Goal: Book appointment/travel/reservation

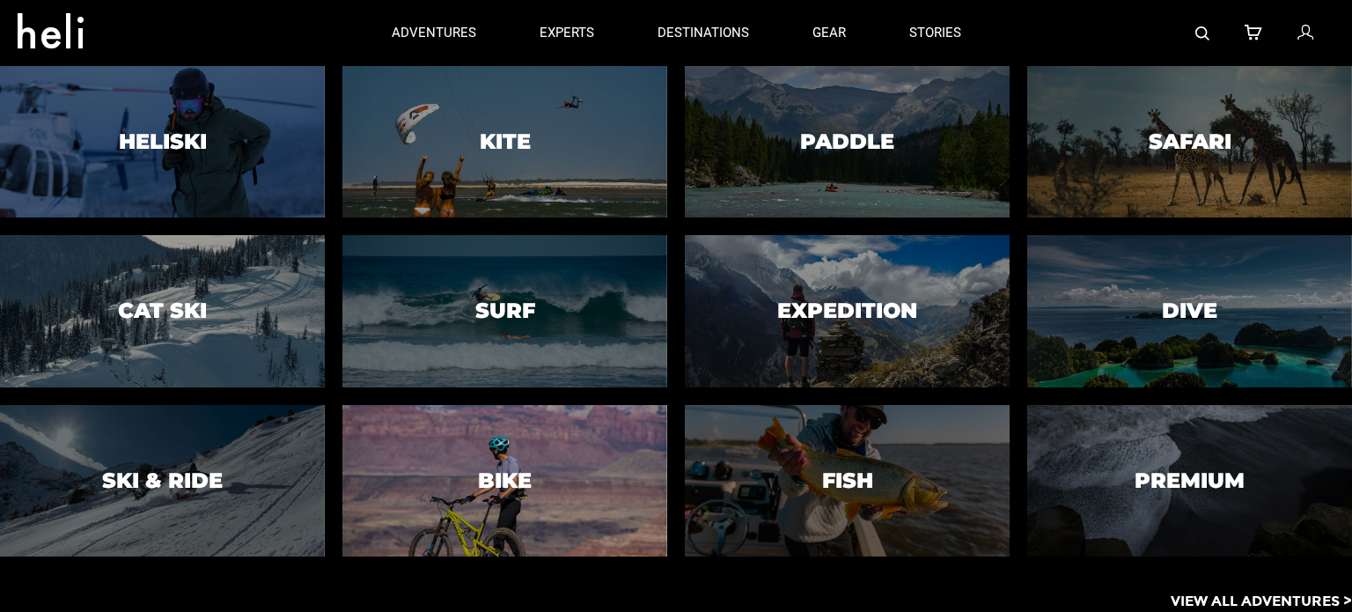
click at [567, 450] on div at bounding box center [504, 480] width 331 height 155
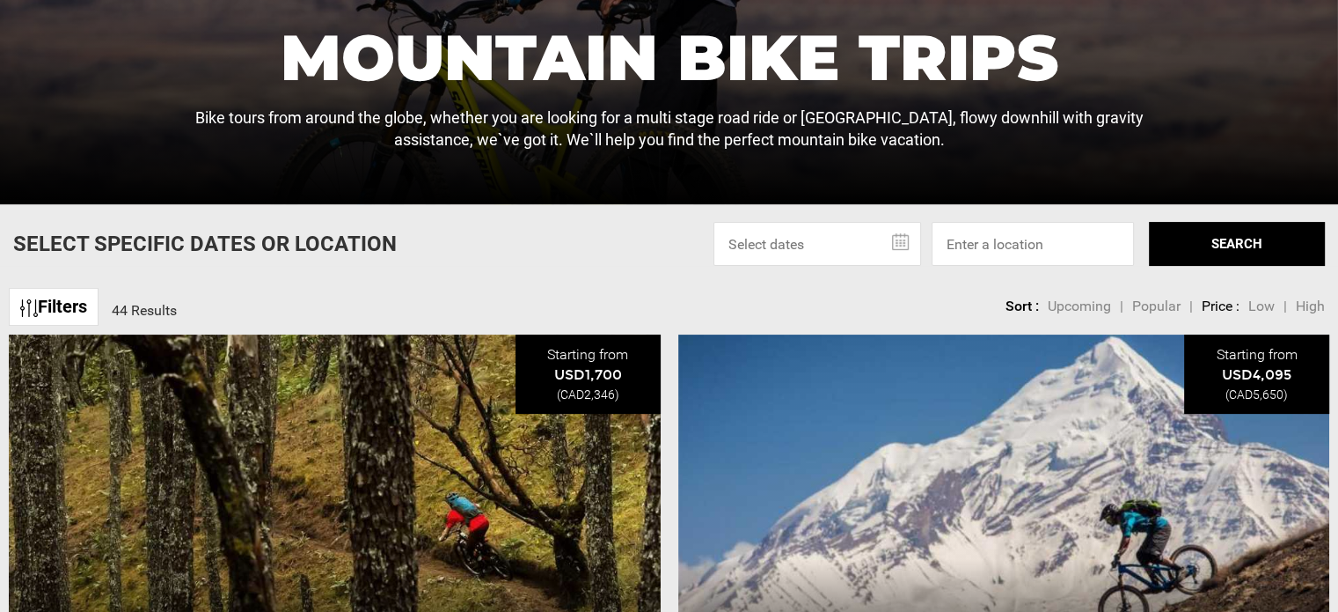
scroll to position [352, 0]
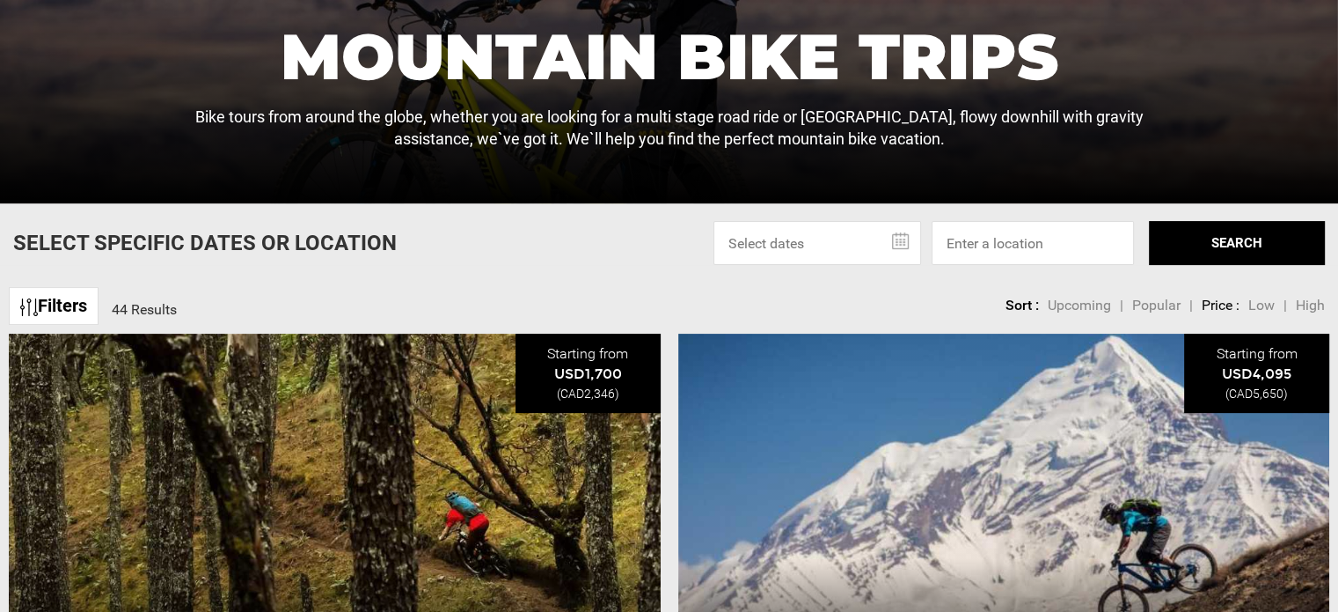
click at [84, 306] on link "Filters" at bounding box center [54, 306] width 90 height 38
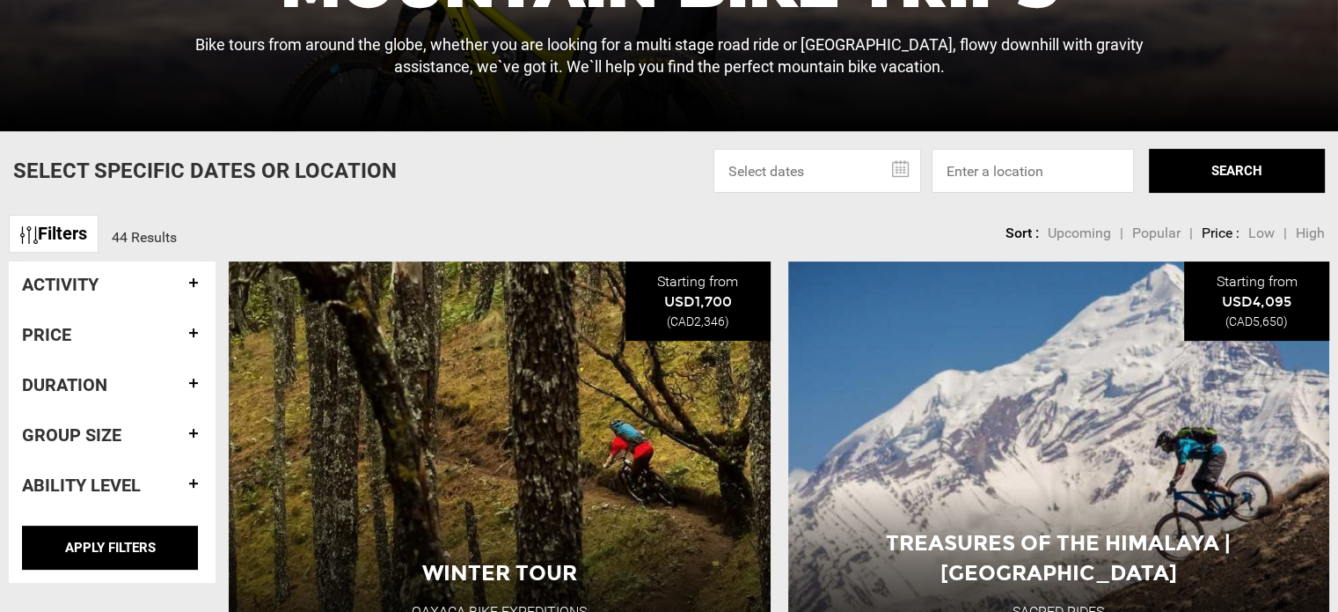
scroll to position [528, 0]
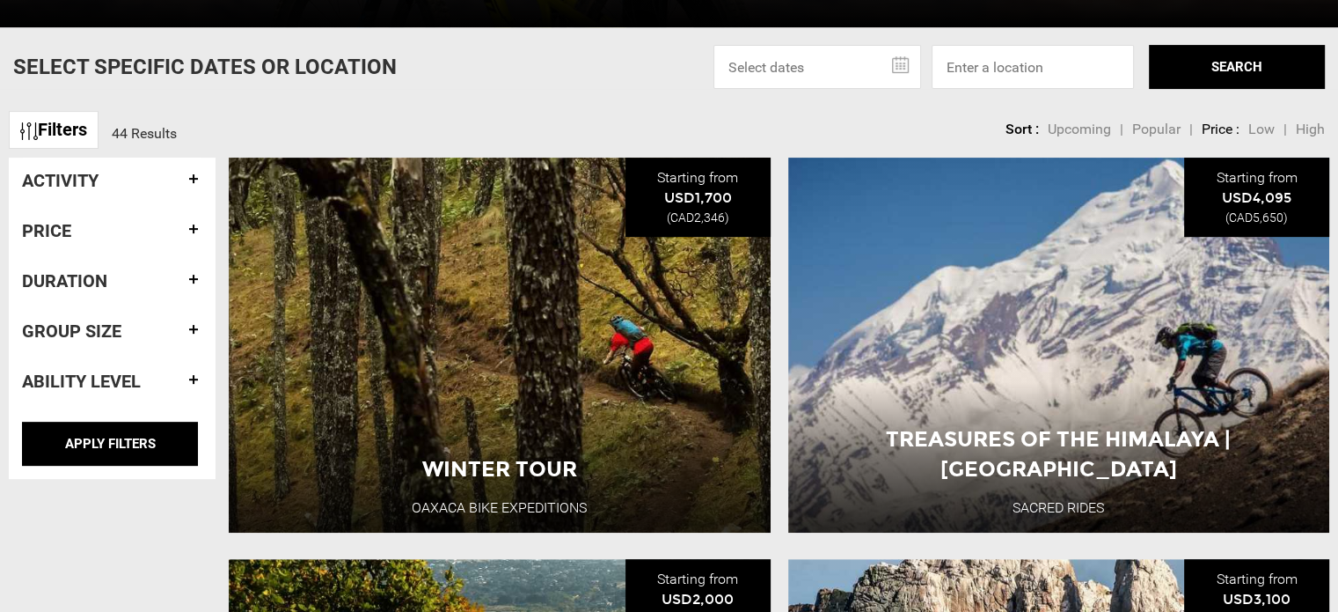
click at [194, 371] on h4 "Ability Level" at bounding box center [112, 380] width 180 height 19
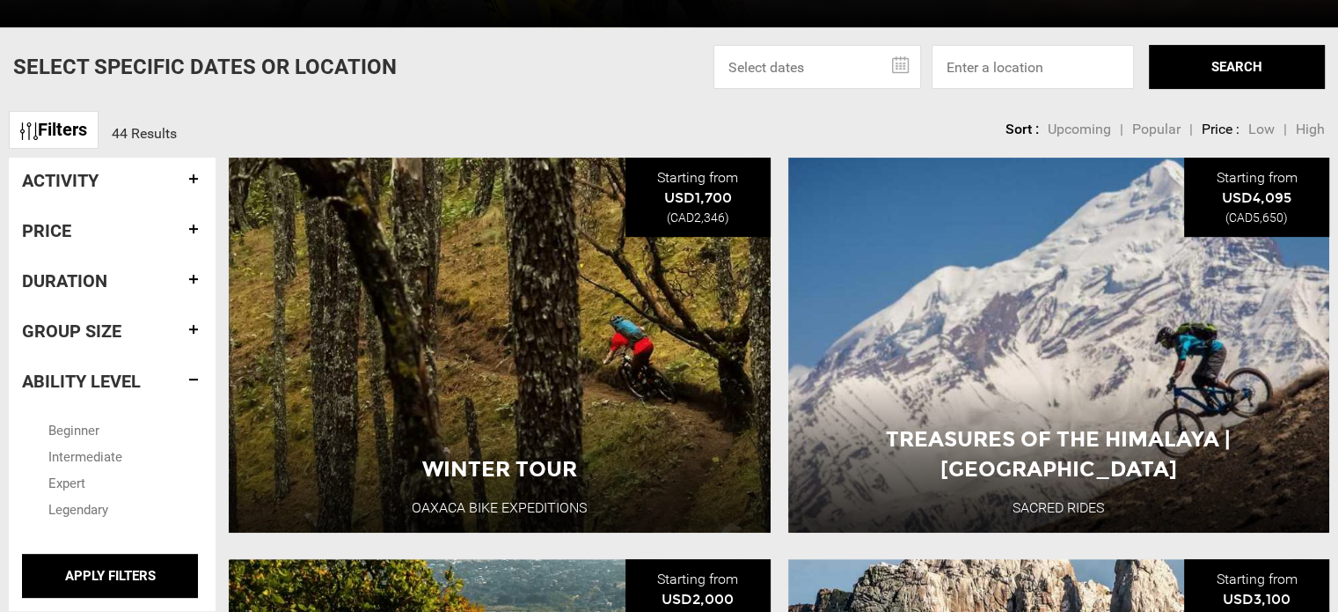
scroll to position [704, 0]
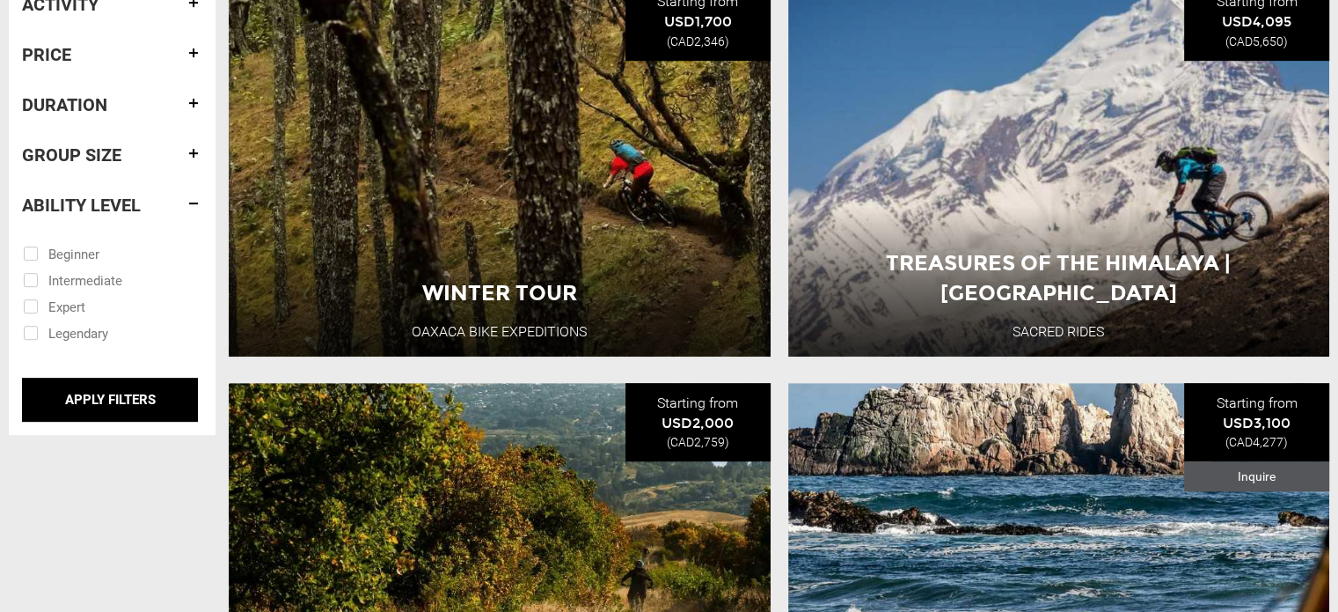
click at [33, 253] on input "checkbox" at bounding box center [100, 252] width 154 height 26
checkbox input "true"
click at [28, 286] on input "checkbox" at bounding box center [100, 279] width 154 height 26
checkbox input "true"
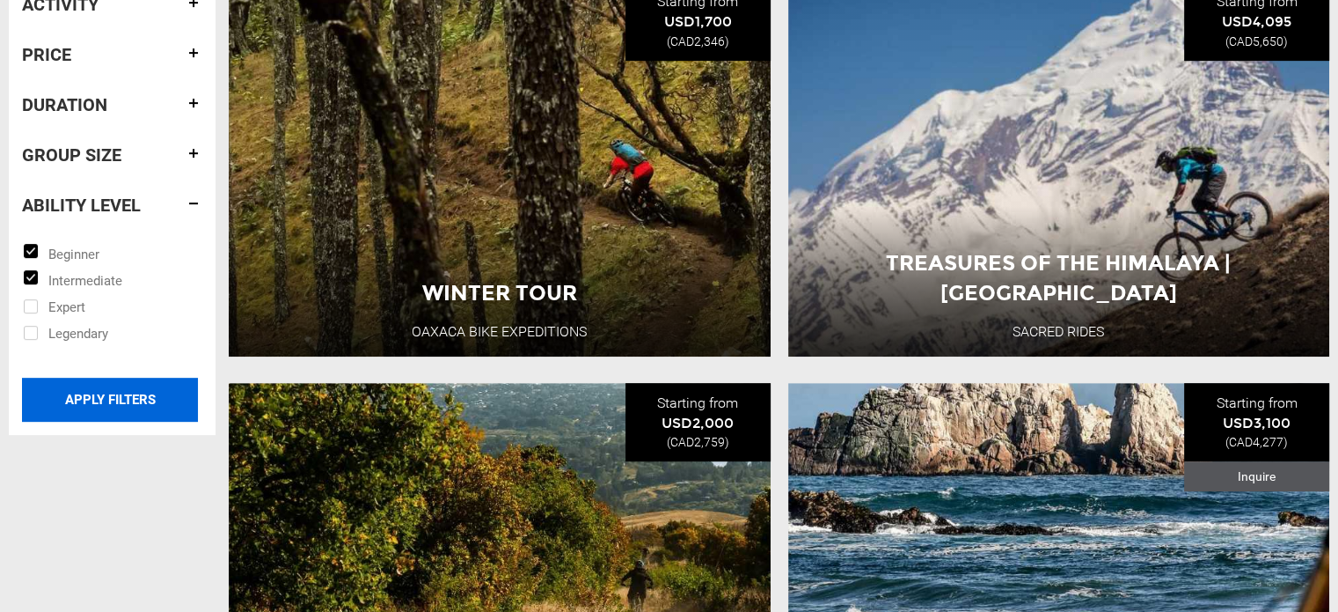
click at [125, 394] on input "APPLY FILTERS" at bounding box center [110, 400] width 176 height 44
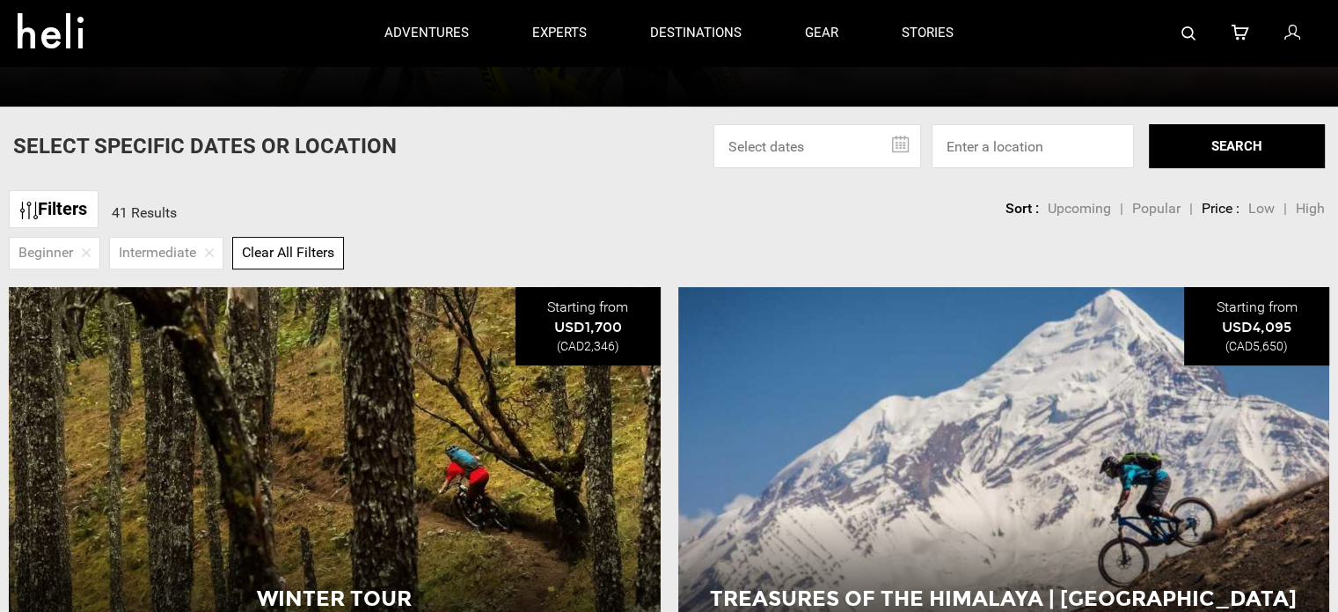
scroll to position [352, 0]
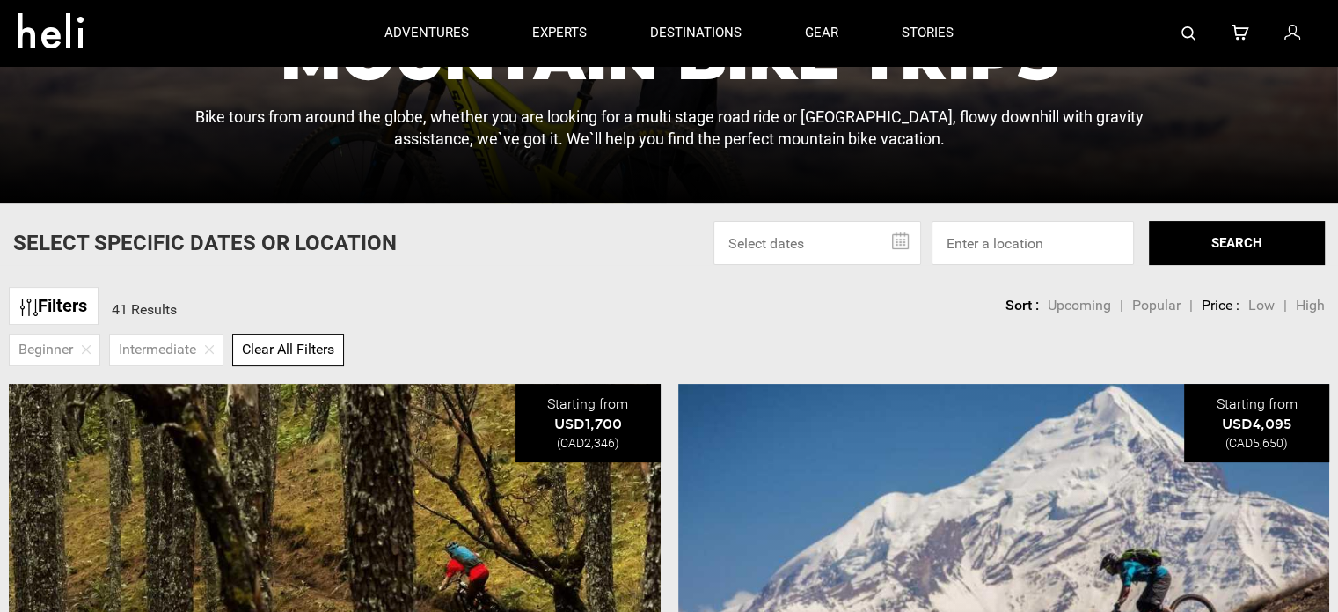
click at [89, 306] on link "Filters" at bounding box center [54, 306] width 90 height 38
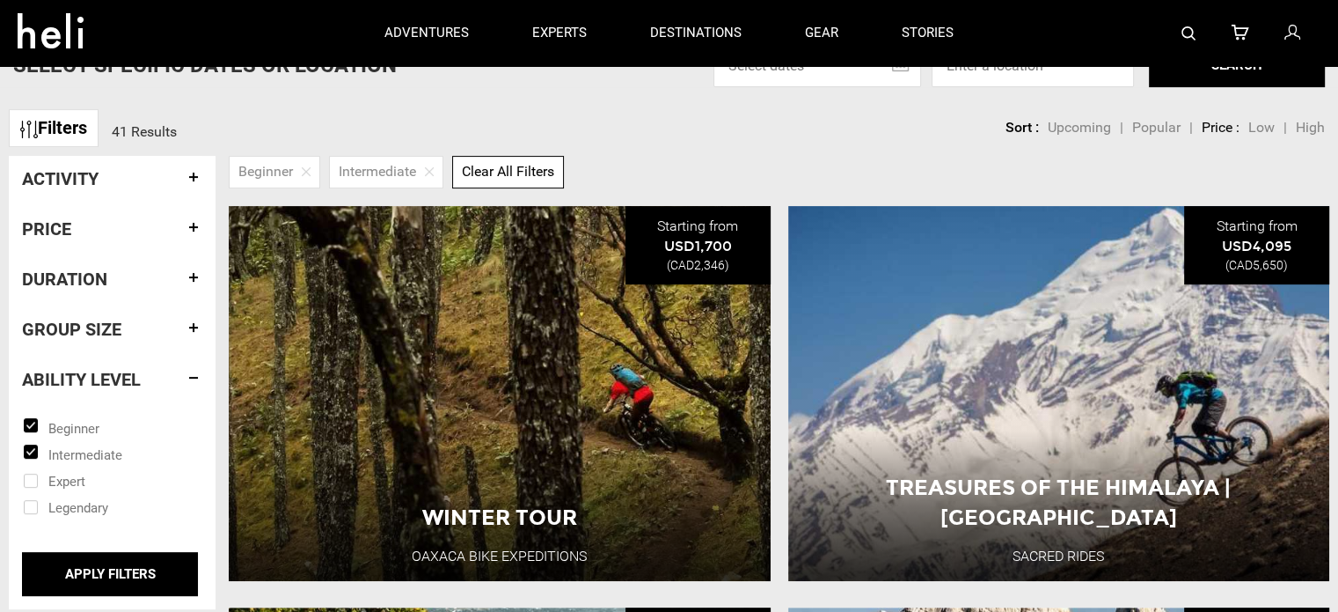
scroll to position [528, 0]
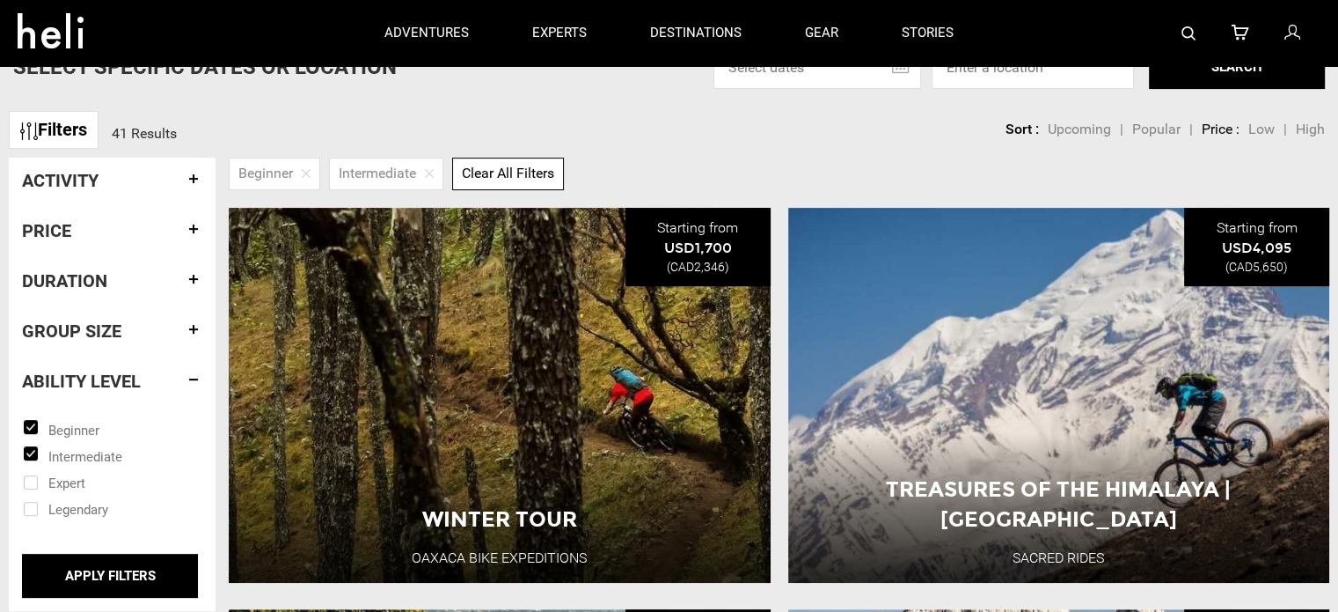
click at [193, 280] on h4 "Duration" at bounding box center [112, 280] width 180 height 19
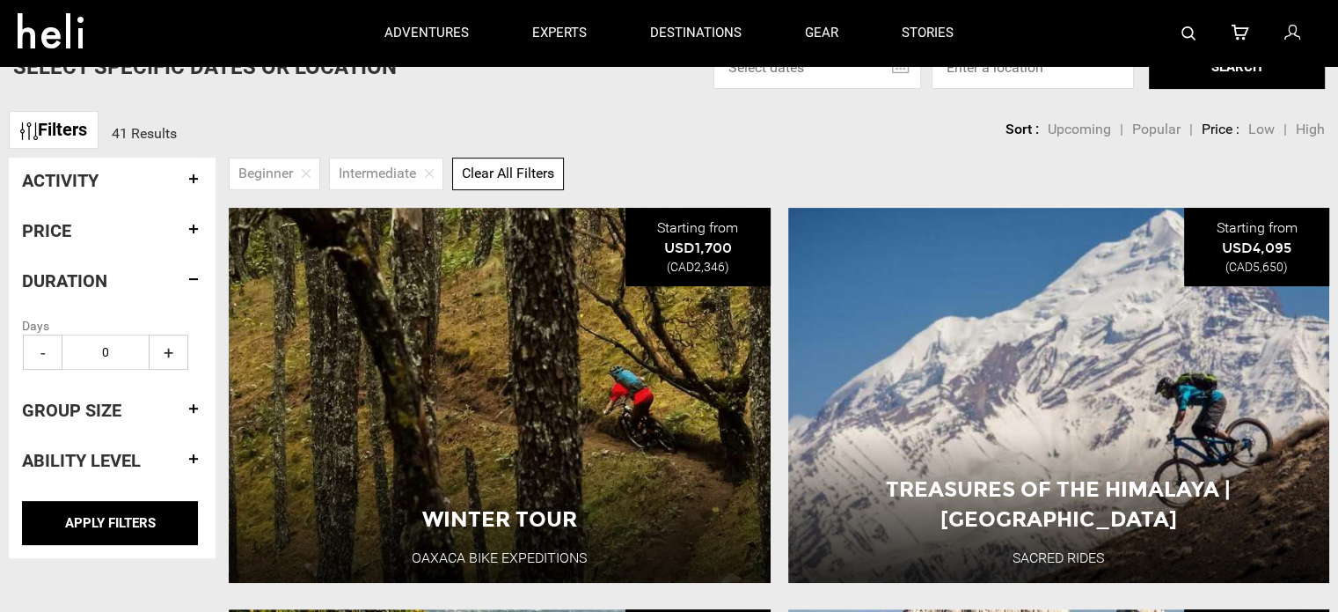
click at [193, 280] on h4 "Duration" at bounding box center [112, 280] width 180 height 19
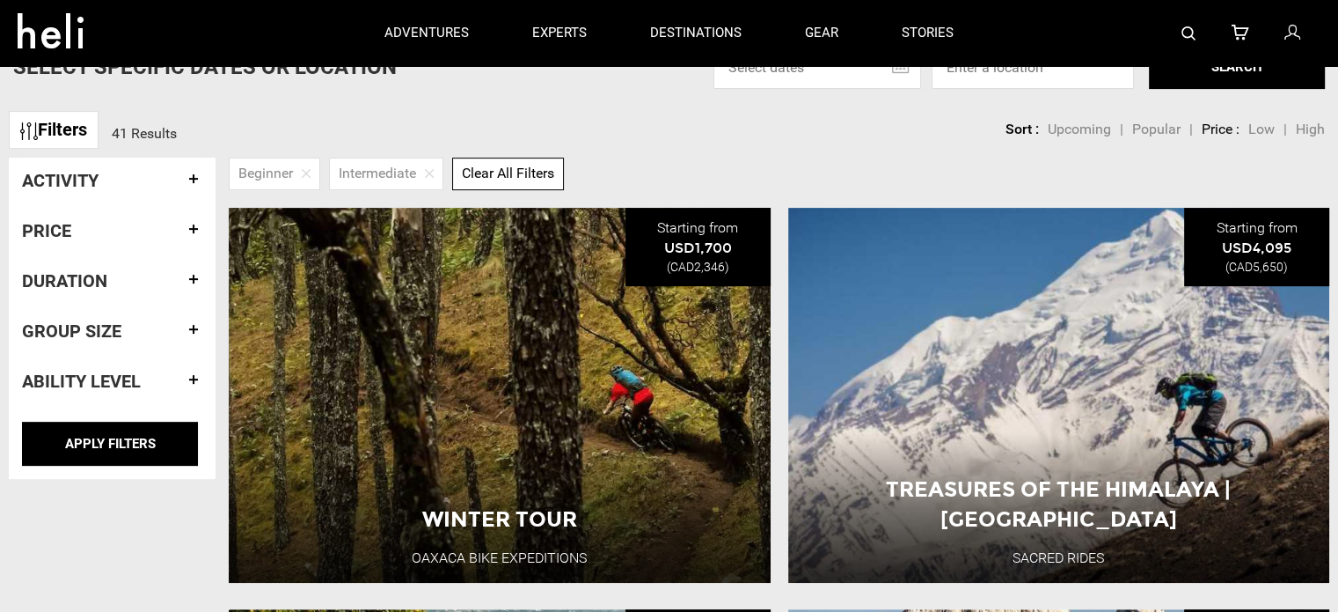
click at [195, 174] on h4 "Activity" at bounding box center [112, 180] width 180 height 19
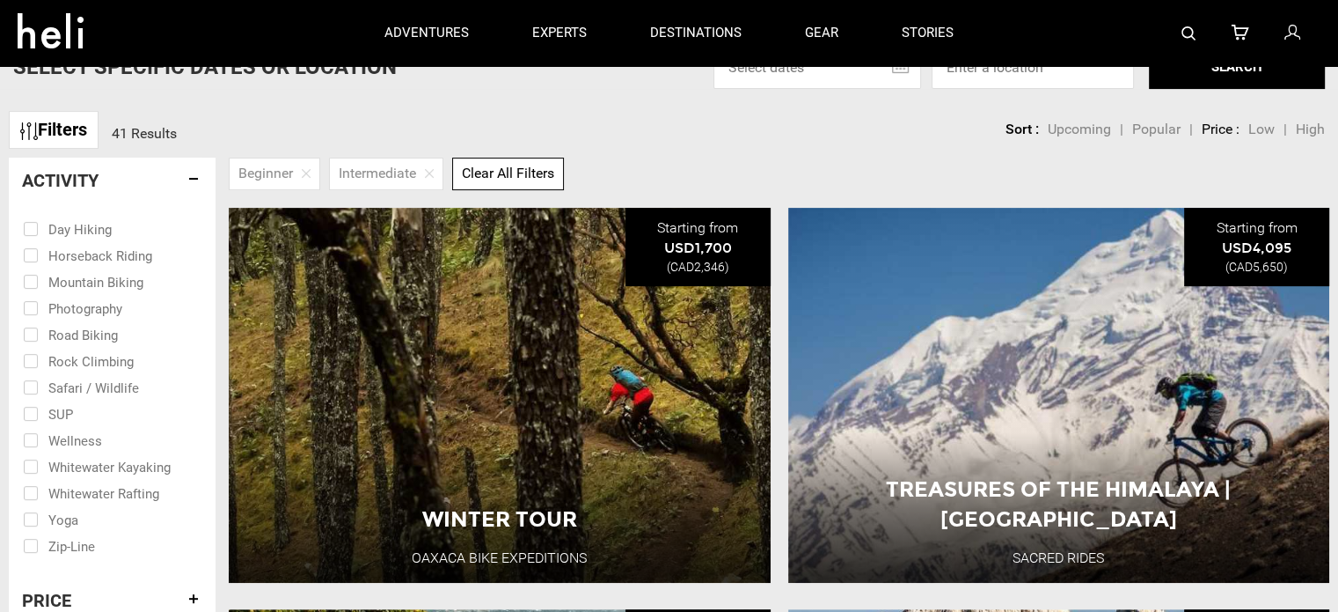
click at [195, 174] on h4 "Activity" at bounding box center [112, 180] width 180 height 19
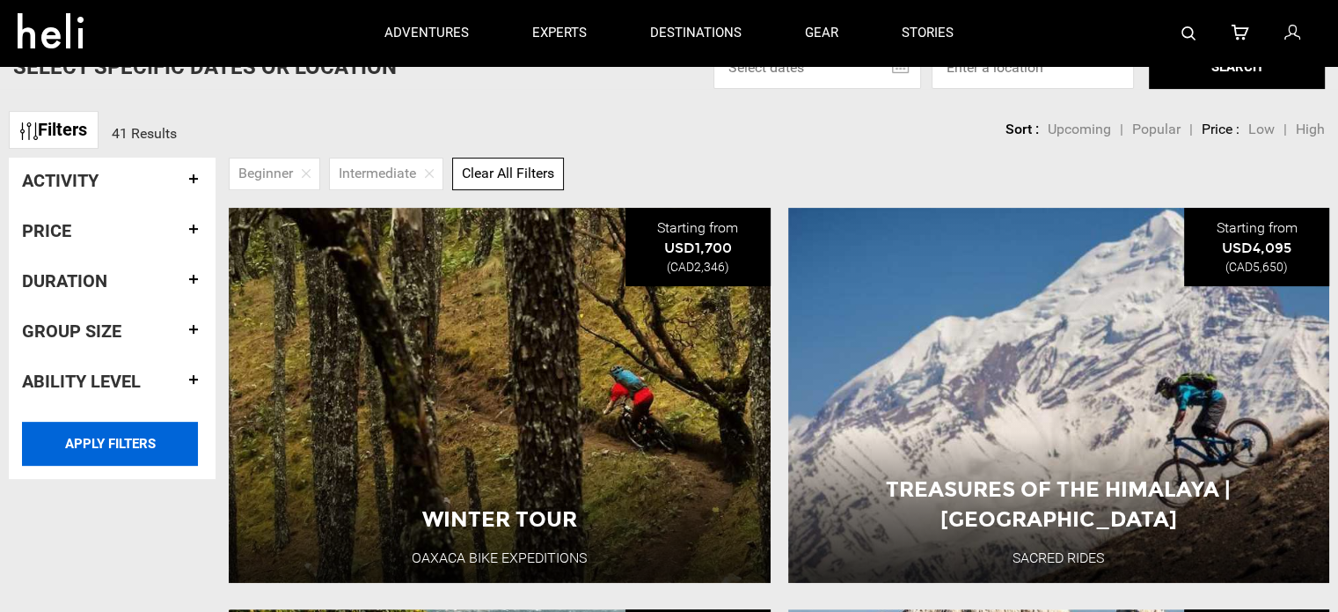
click at [134, 442] on input "APPLY FILTERS" at bounding box center [110, 444] width 176 height 44
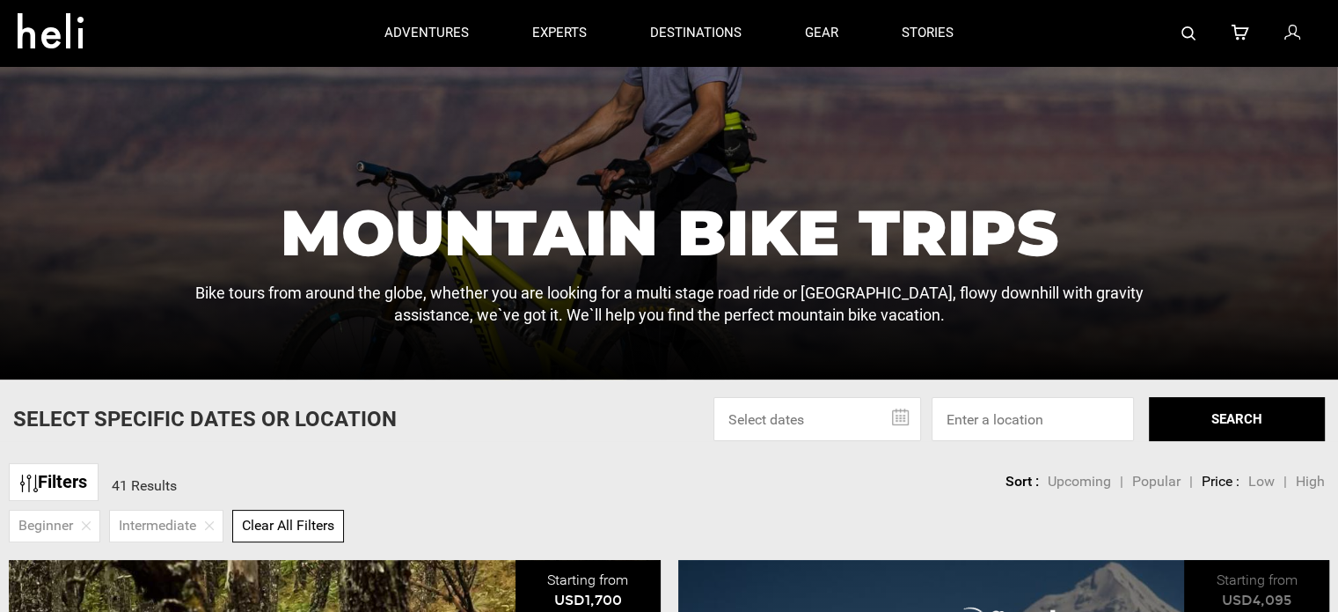
scroll to position [176, 0]
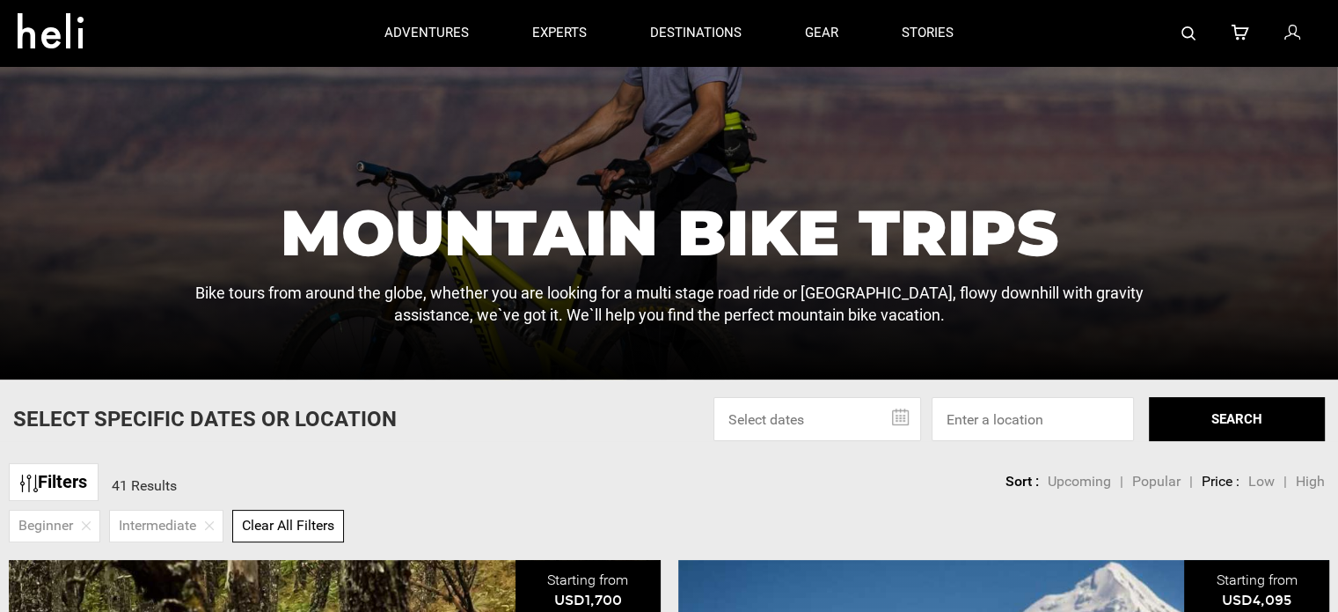
click at [899, 423] on input "text" at bounding box center [818, 419] width 208 height 44
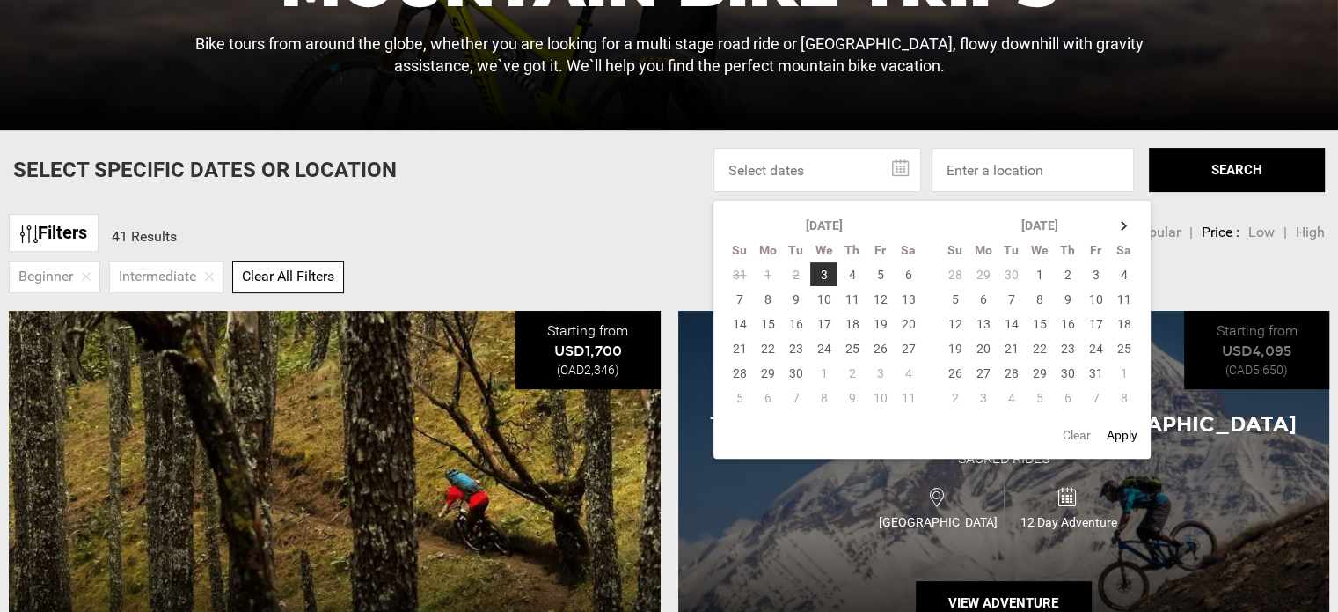
scroll to position [440, 0]
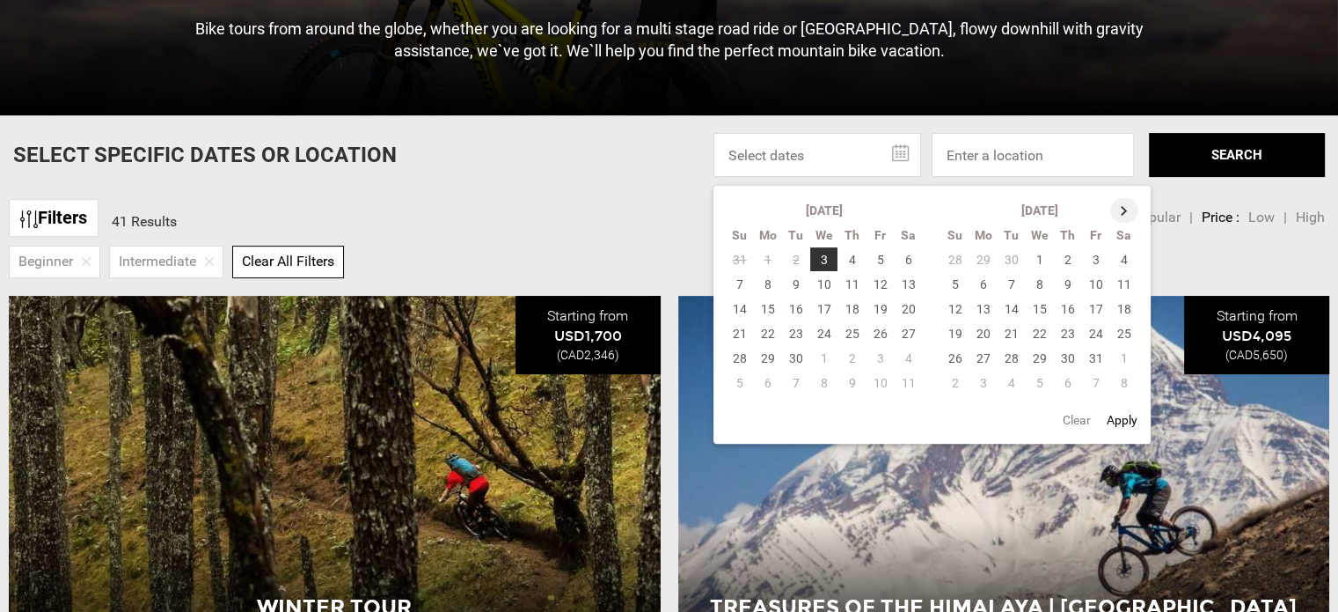
click at [1122, 208] on th at bounding box center [1125, 210] width 28 height 25
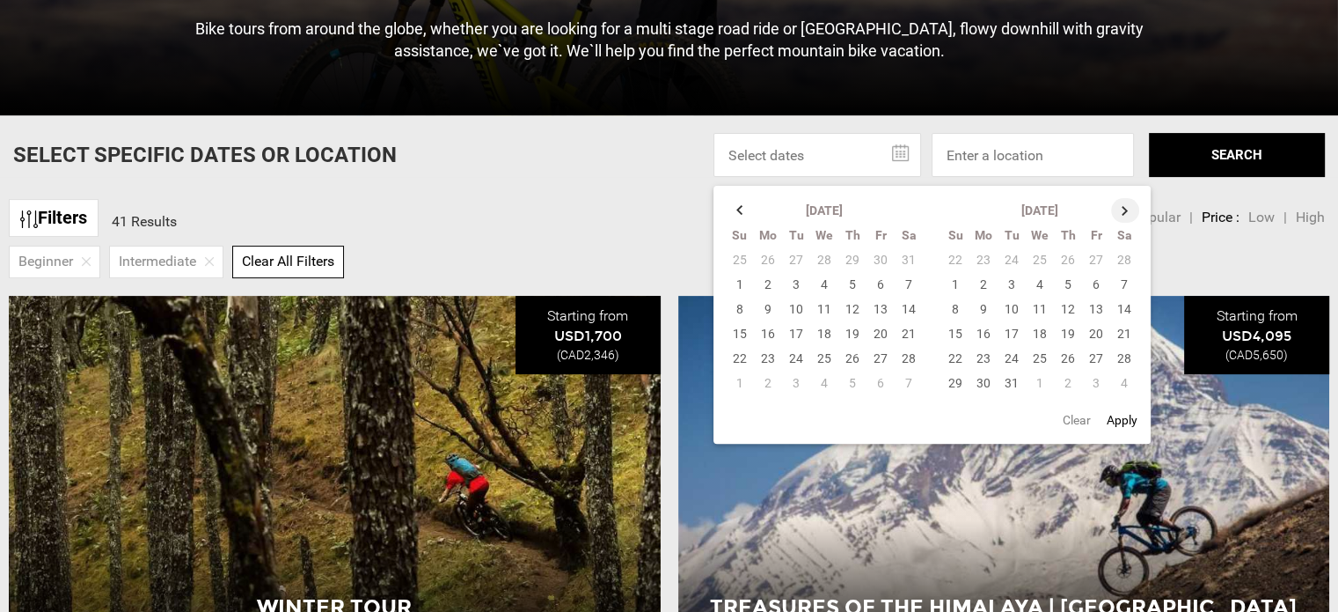
click at [1122, 208] on th at bounding box center [1125, 210] width 28 height 25
click at [1098, 355] on td "1" at bounding box center [1096, 358] width 28 height 25
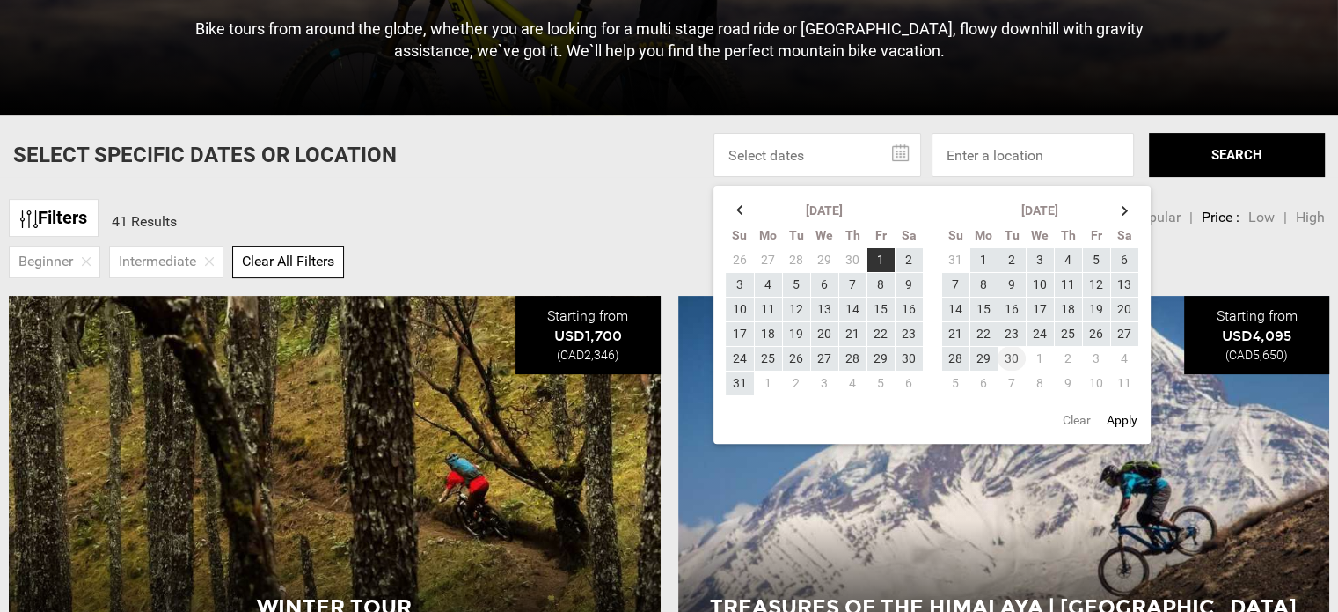
click at [1010, 355] on td "30" at bounding box center [1012, 358] width 28 height 25
click at [1127, 203] on th at bounding box center [1125, 210] width 28 height 25
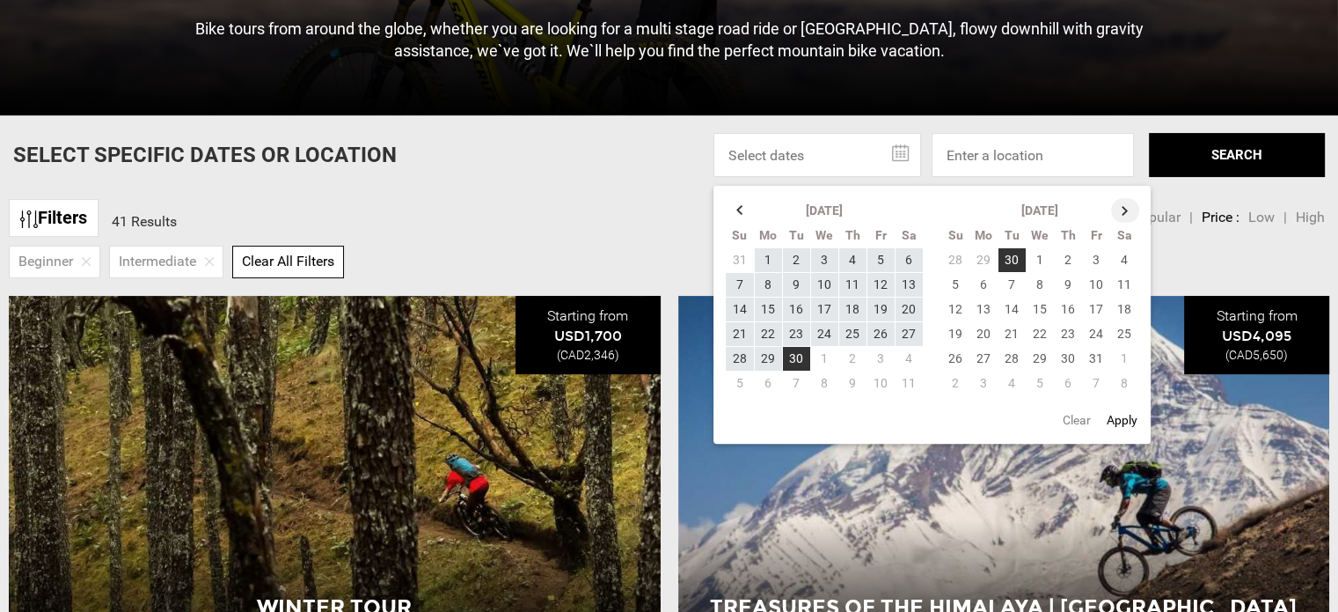
click at [1127, 203] on th at bounding box center [1125, 210] width 28 height 25
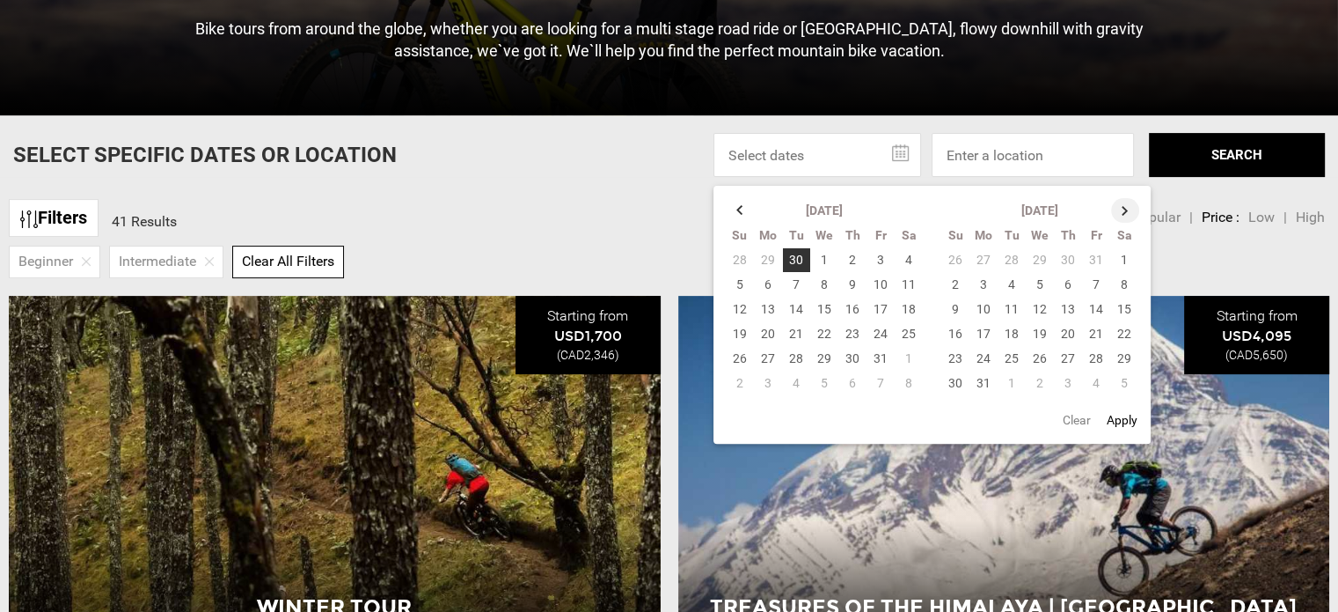
click at [1127, 203] on th at bounding box center [1125, 210] width 28 height 25
click at [982, 383] on td "30" at bounding box center [984, 382] width 28 height 25
click at [736, 210] on th at bounding box center [740, 210] width 28 height 25
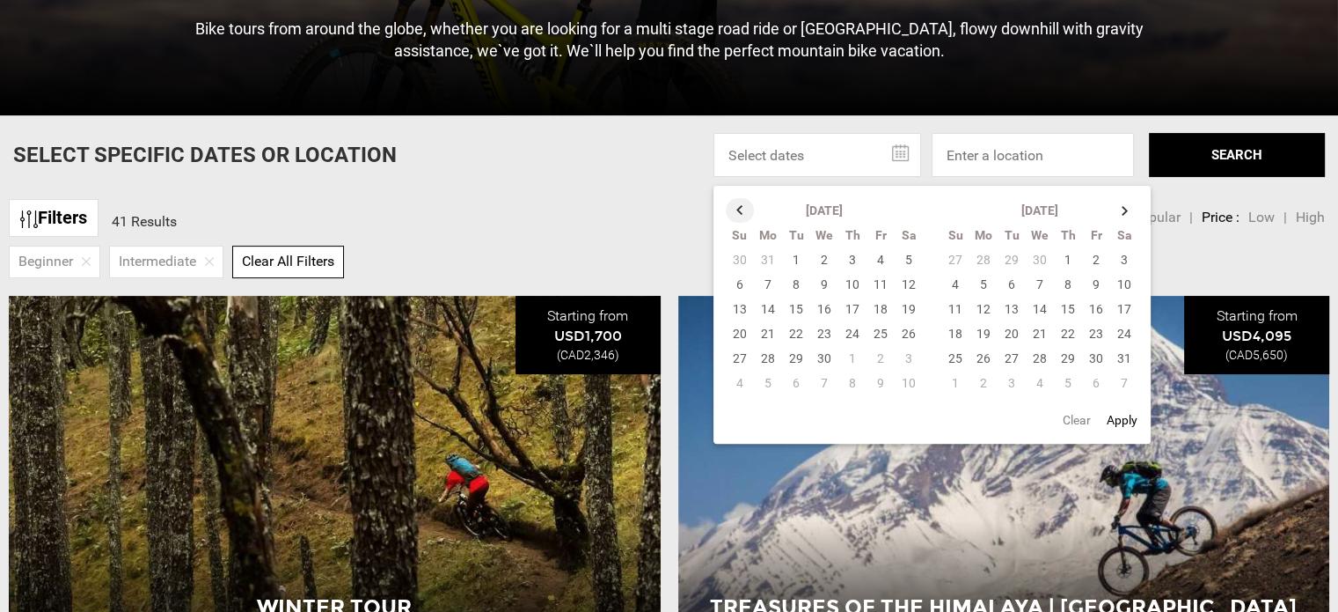
click at [736, 210] on th at bounding box center [740, 210] width 28 height 25
click at [882, 265] on td "1" at bounding box center [881, 259] width 28 height 25
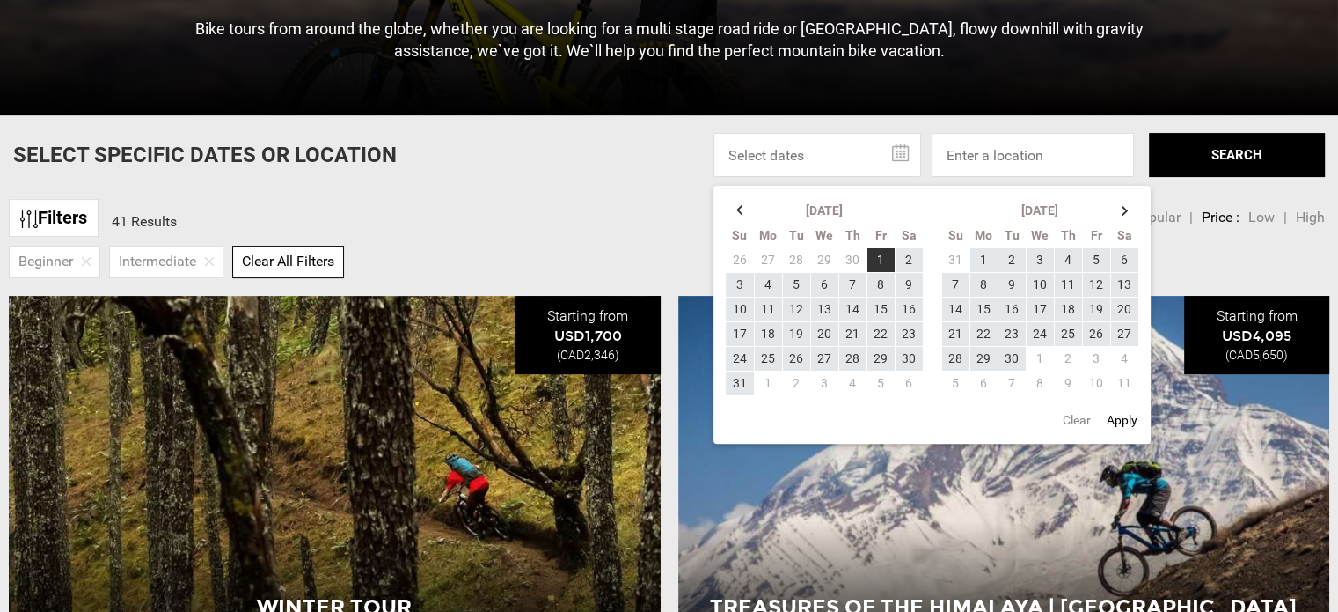
click at [1133, 422] on button "Apply" at bounding box center [1122, 420] width 41 height 32
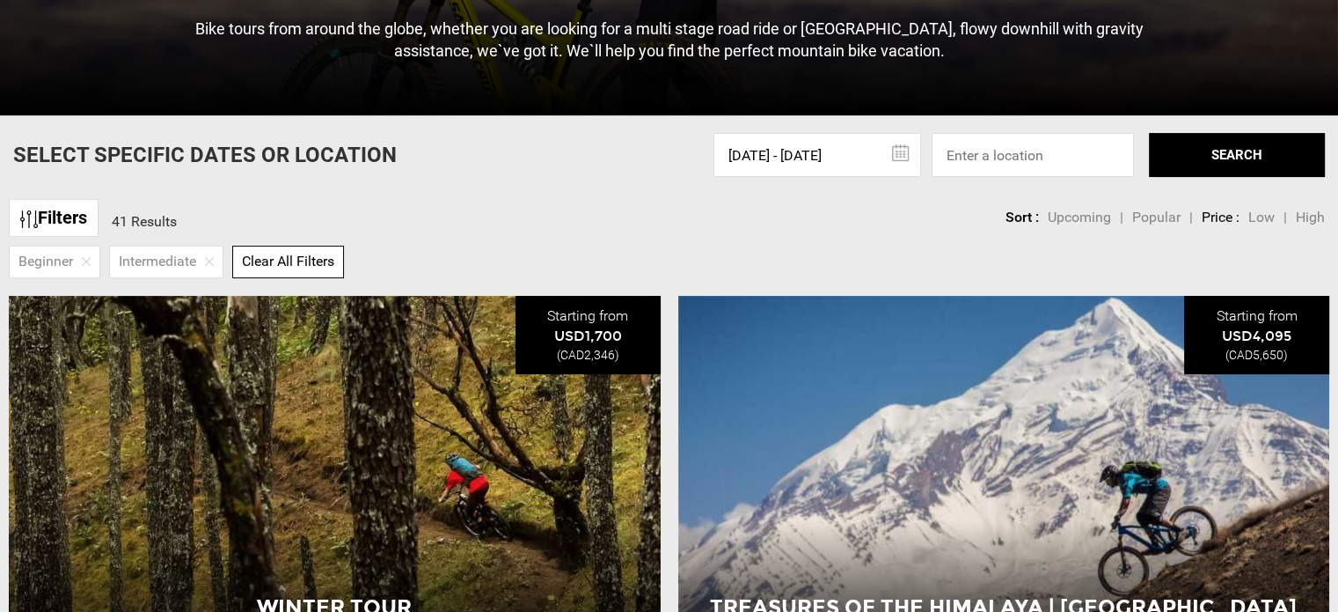
click at [848, 150] on input "[DATE] - [DATE]" at bounding box center [818, 155] width 208 height 44
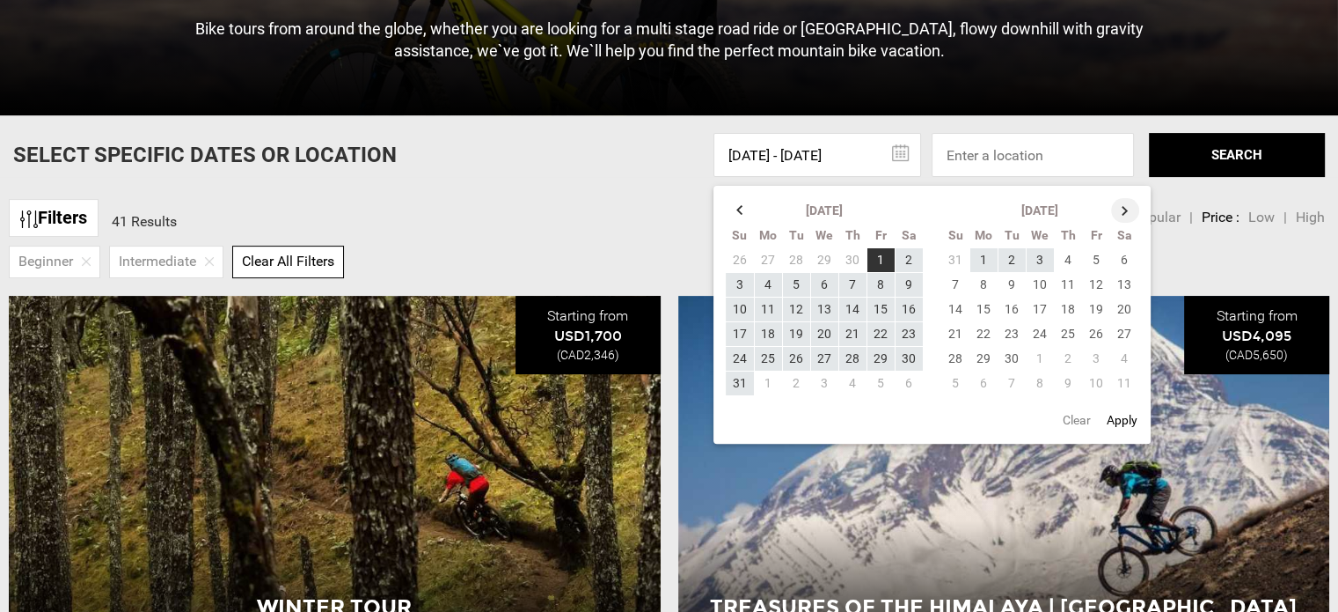
click at [1129, 214] on th at bounding box center [1125, 210] width 28 height 25
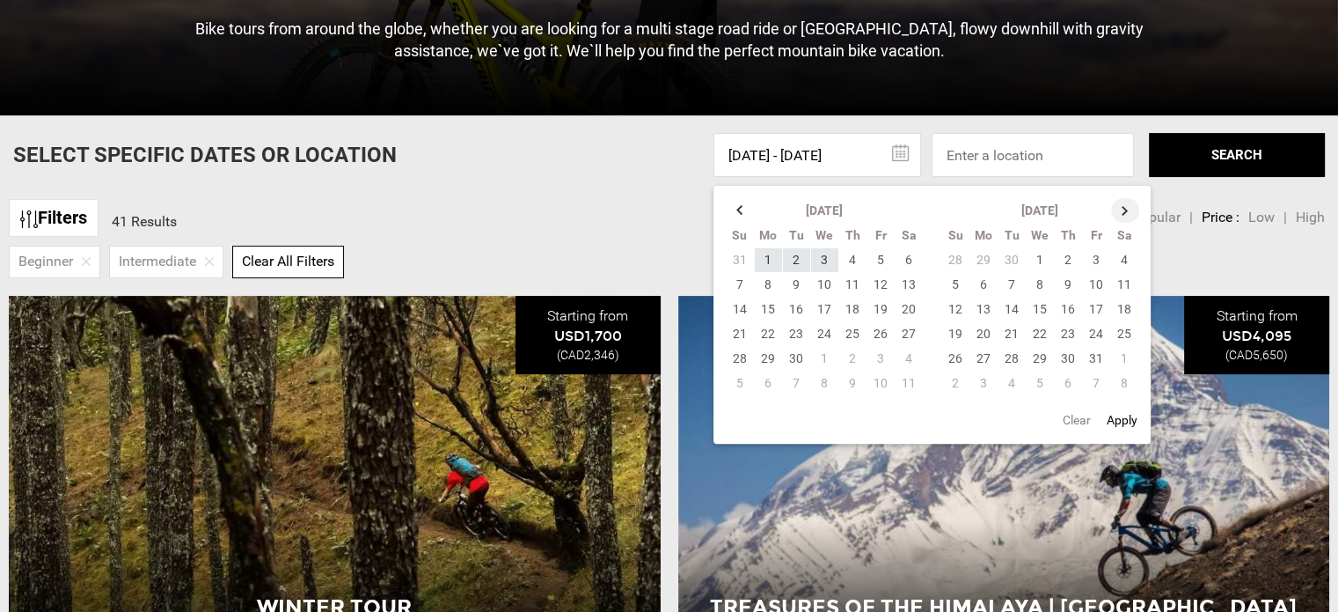
click at [1129, 213] on th at bounding box center [1125, 210] width 28 height 25
click at [1129, 212] on th at bounding box center [1125, 210] width 28 height 25
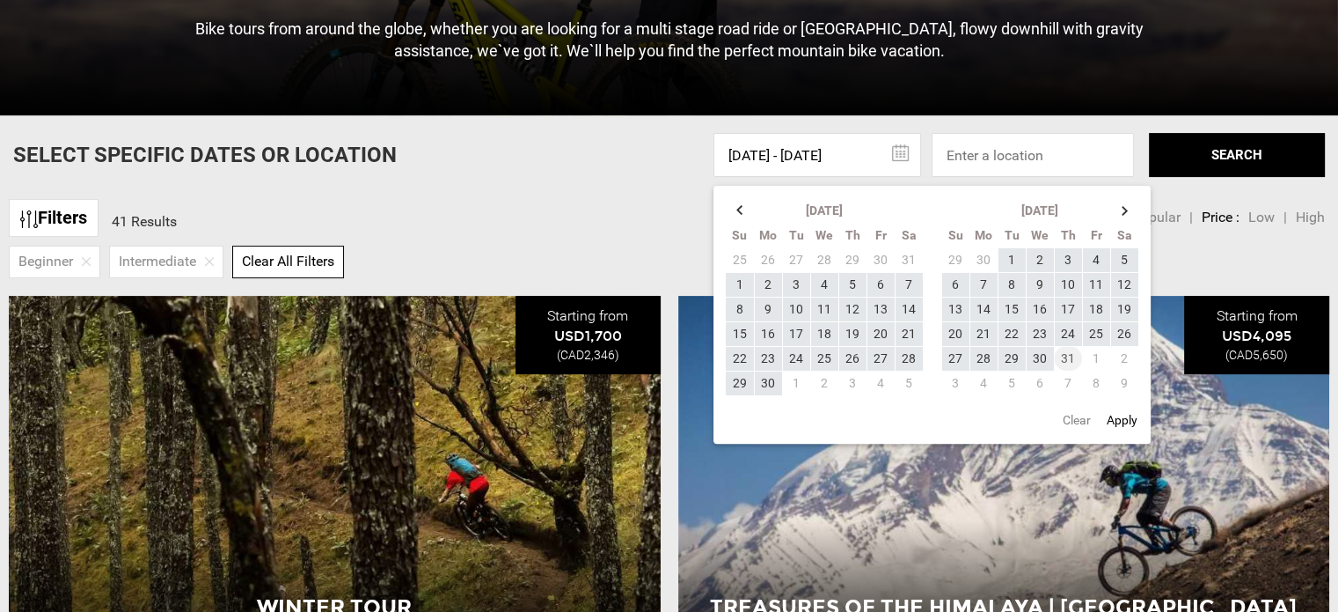
click at [1061, 352] on td "31" at bounding box center [1068, 358] width 28 height 25
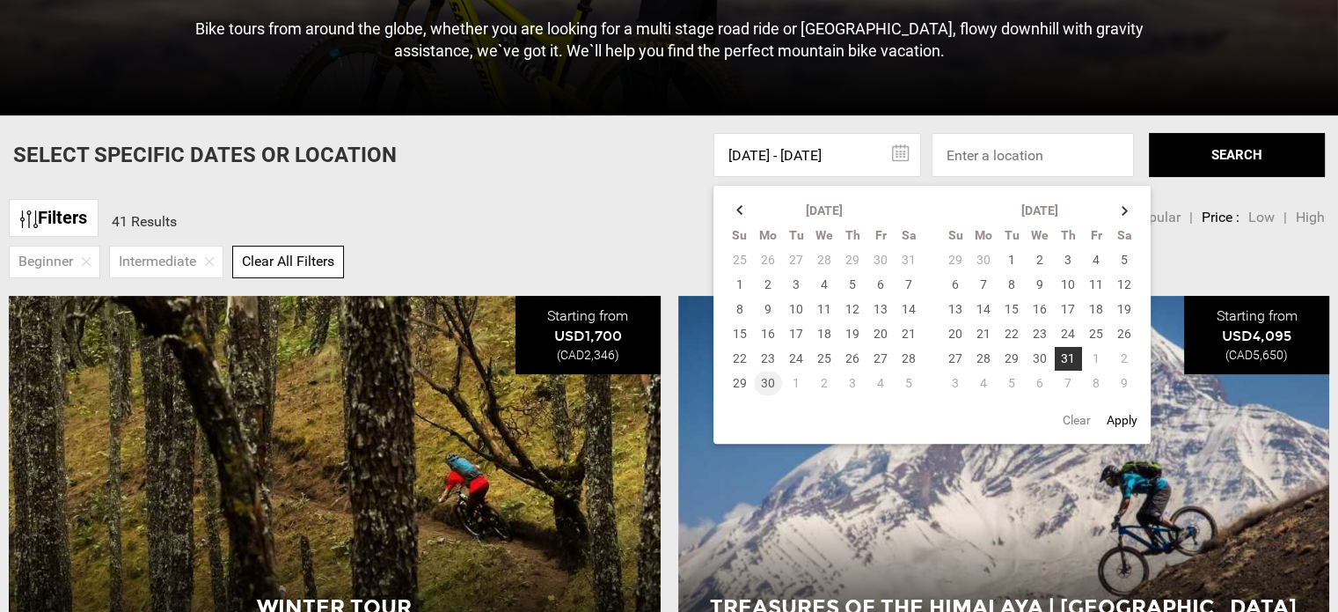
click at [767, 385] on td "30" at bounding box center [768, 382] width 28 height 25
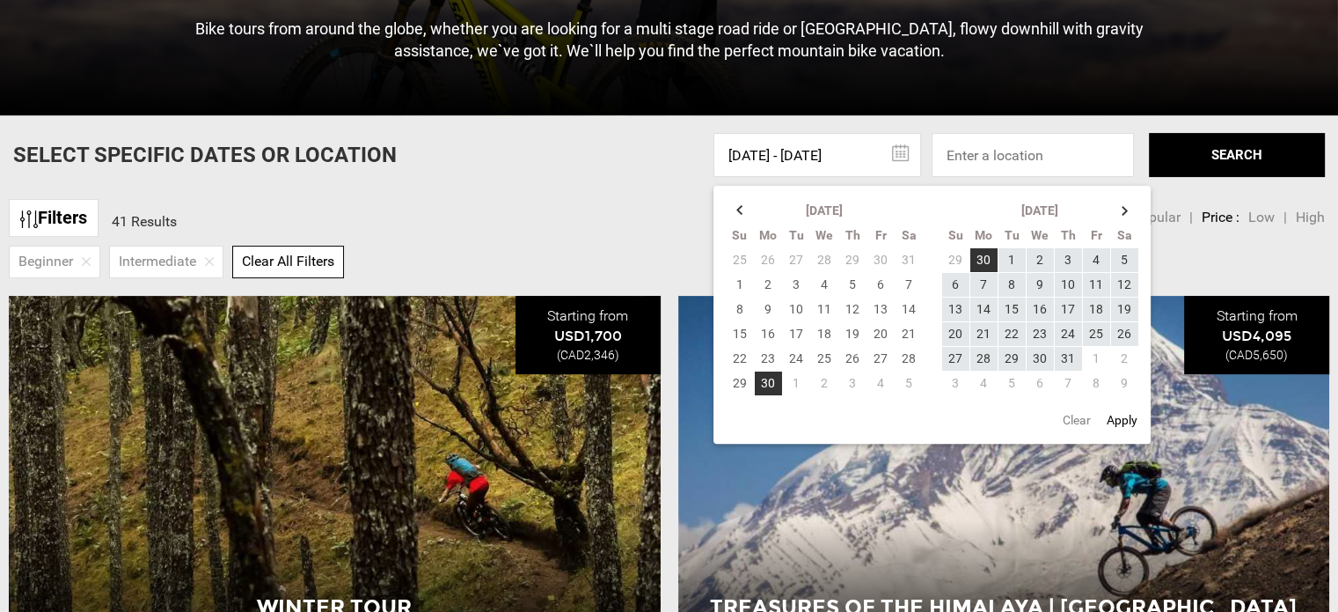
click at [1115, 419] on button "Apply" at bounding box center [1122, 420] width 41 height 32
type input "[DATE] - [DATE]"
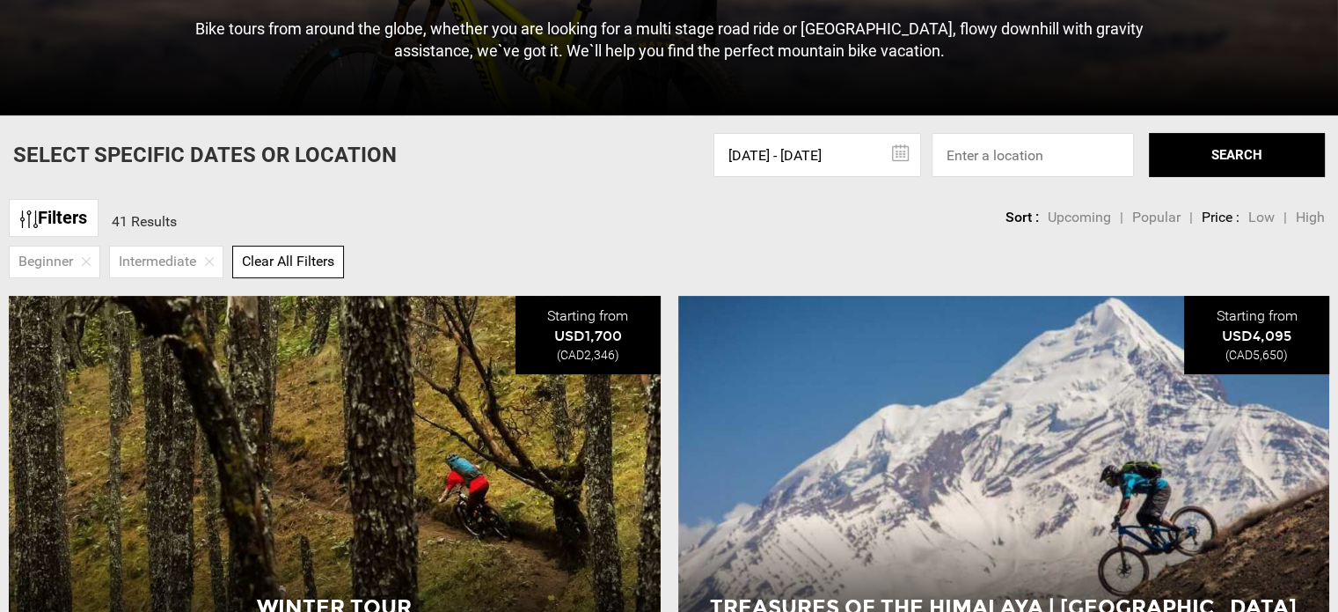
click at [753, 158] on input "[DATE] - [DATE]" at bounding box center [818, 155] width 208 height 44
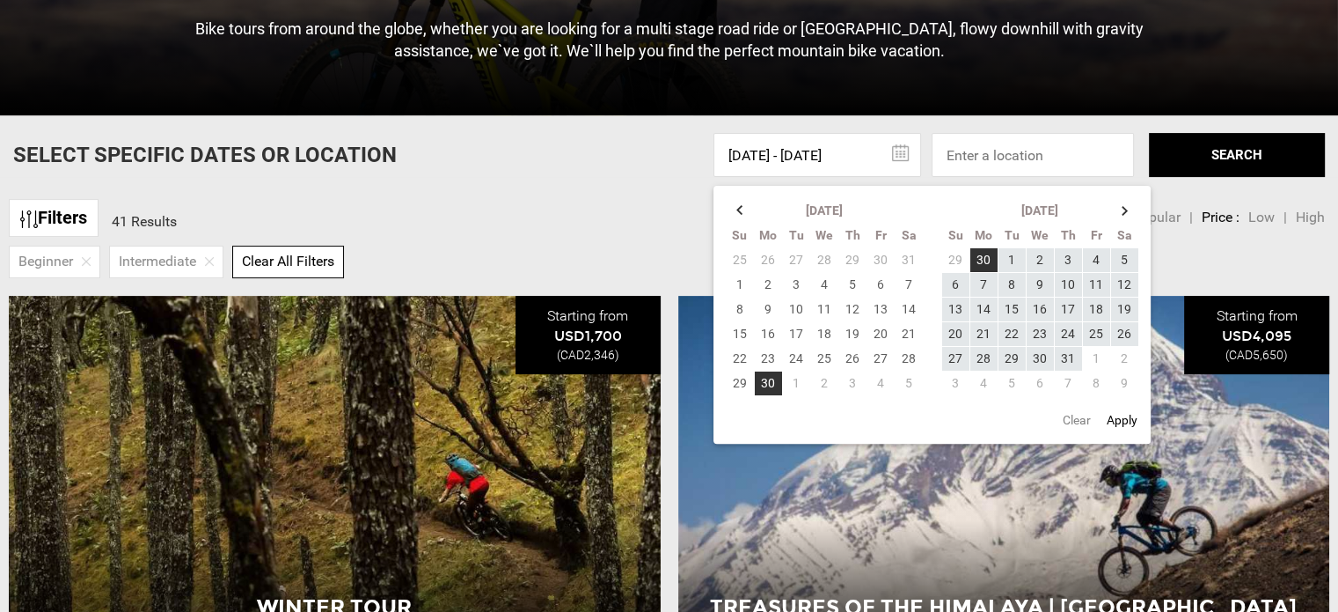
click at [1071, 422] on button "Clear" at bounding box center [1077, 420] width 39 height 32
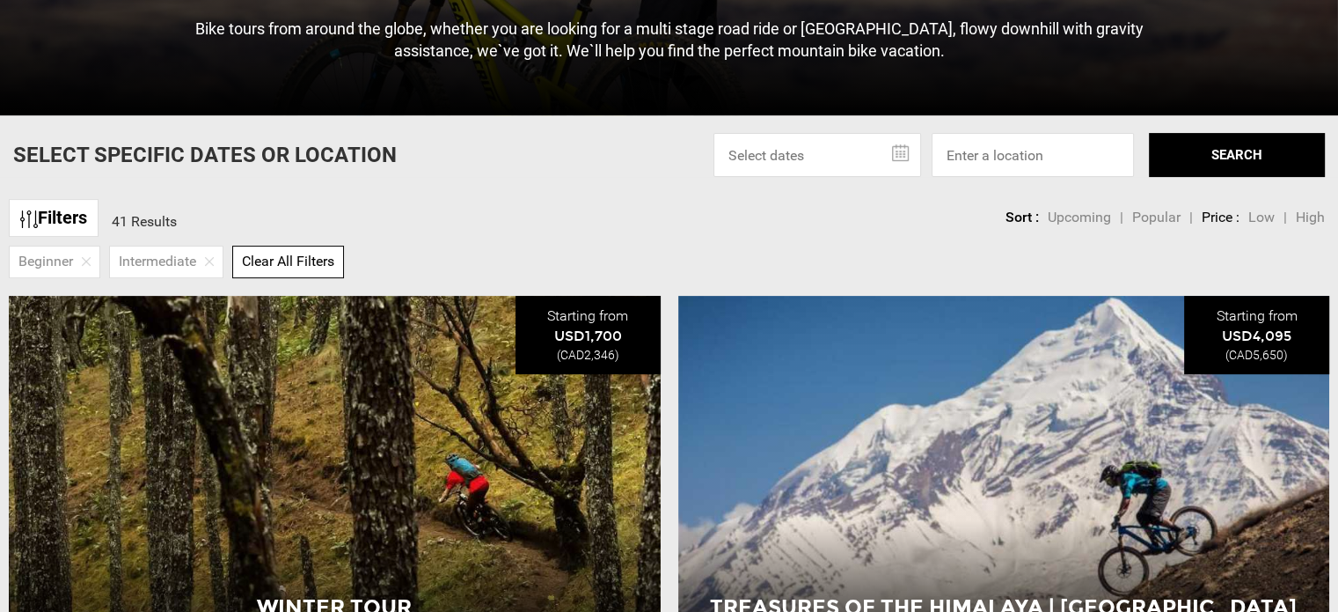
click at [1226, 154] on button "SEARCH" at bounding box center [1237, 155] width 176 height 44
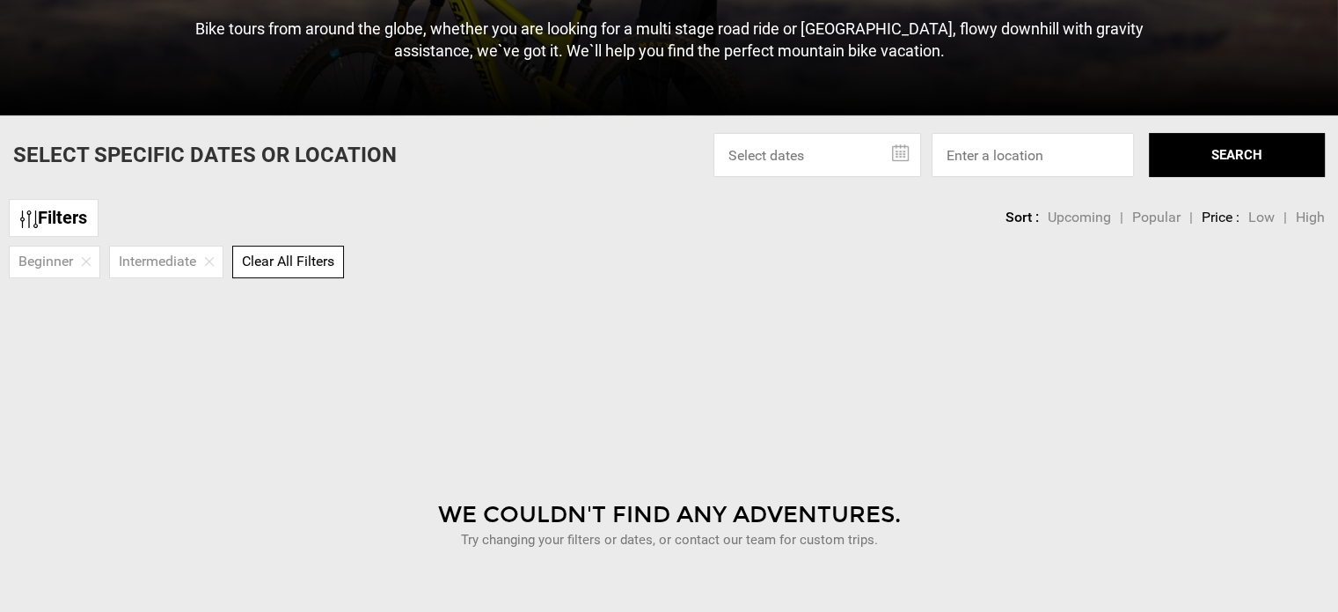
click at [1258, 163] on button "SEARCH" at bounding box center [1237, 155] width 176 height 44
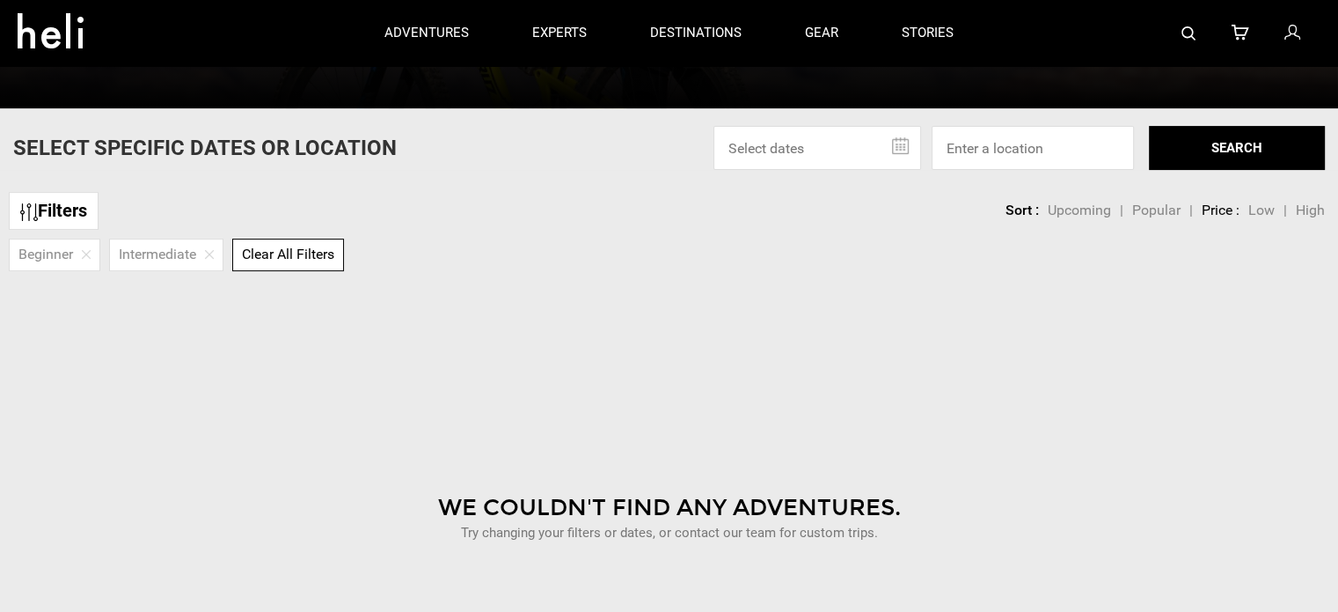
scroll to position [440, 0]
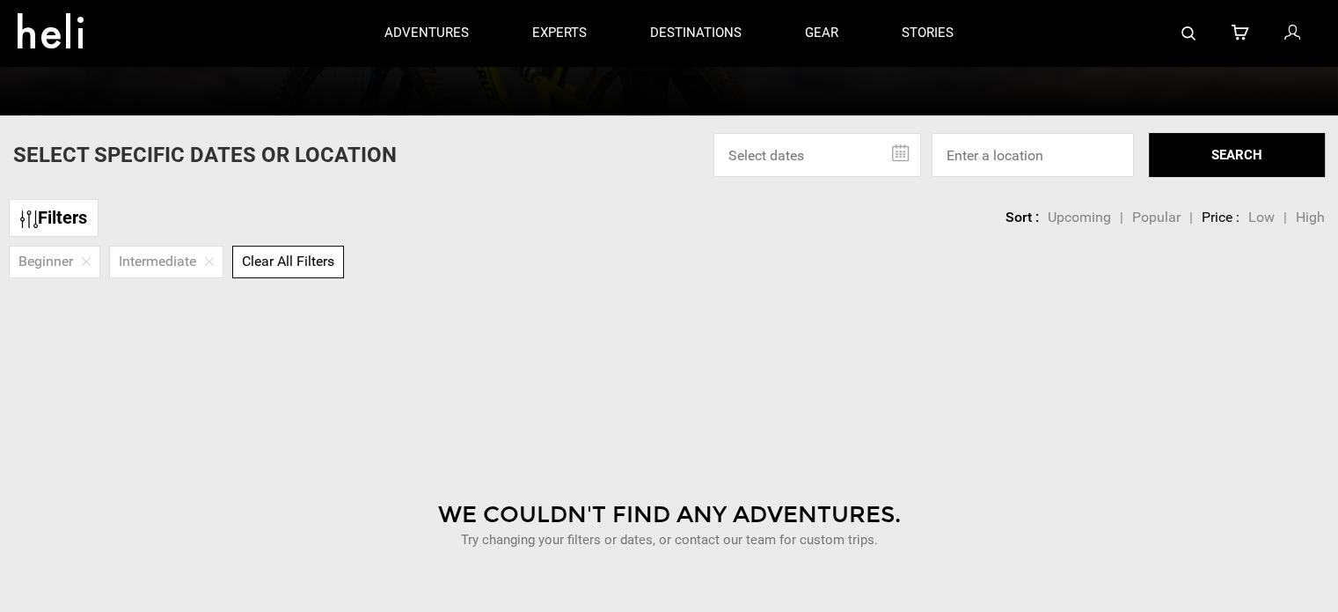
click at [275, 262] on span "Clear All Filters" at bounding box center [288, 261] width 92 height 17
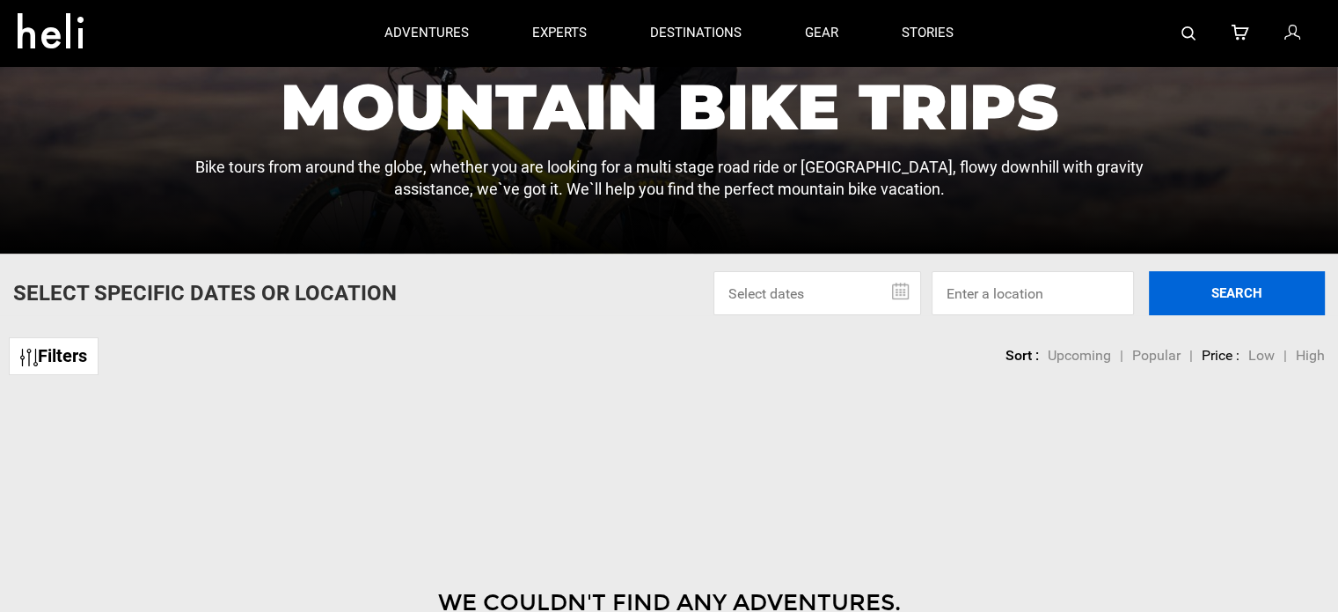
scroll to position [299, 0]
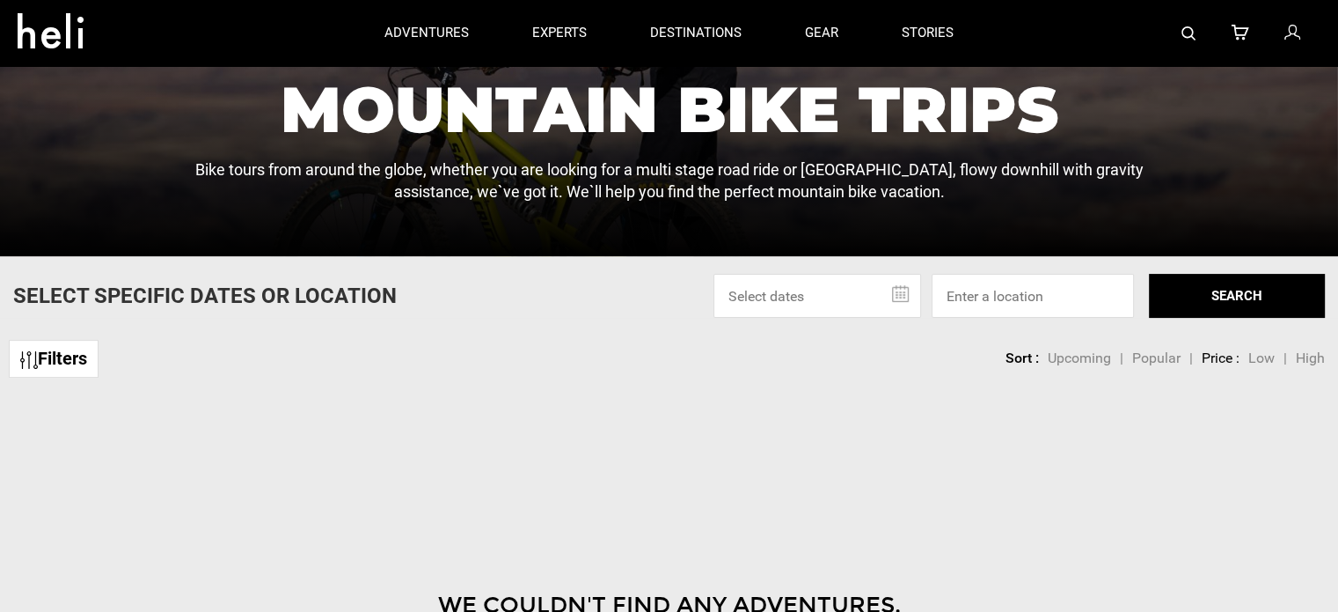
click at [1244, 301] on button "SEARCH" at bounding box center [1237, 296] width 176 height 44
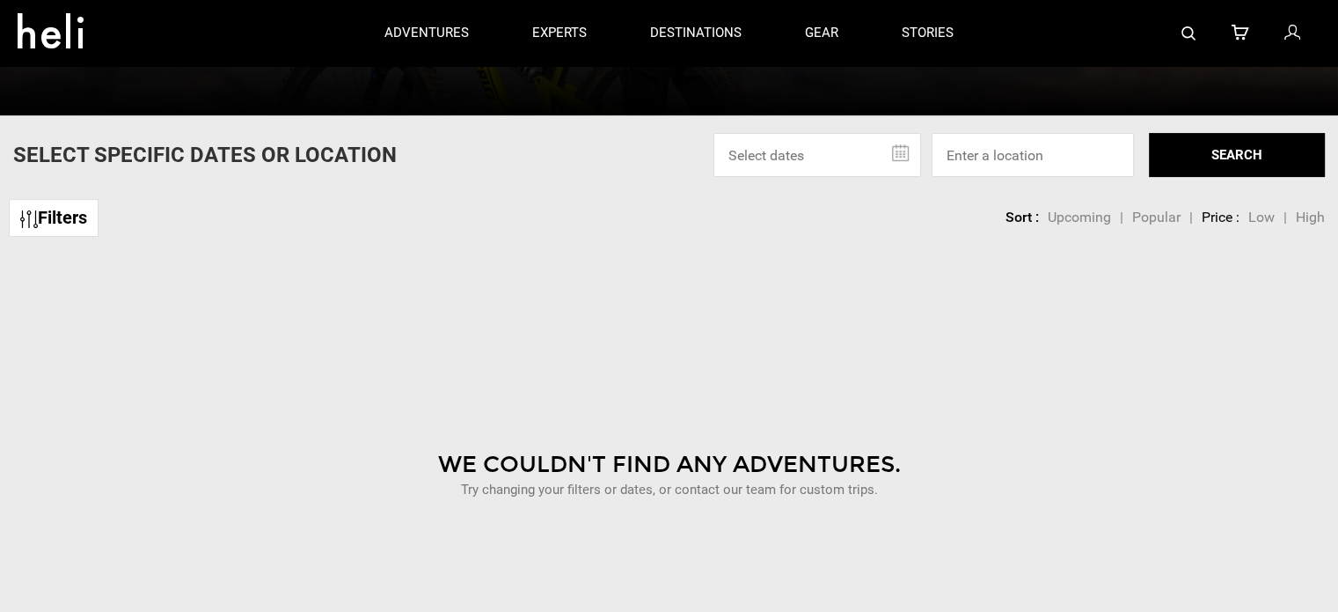
scroll to position [704, 0]
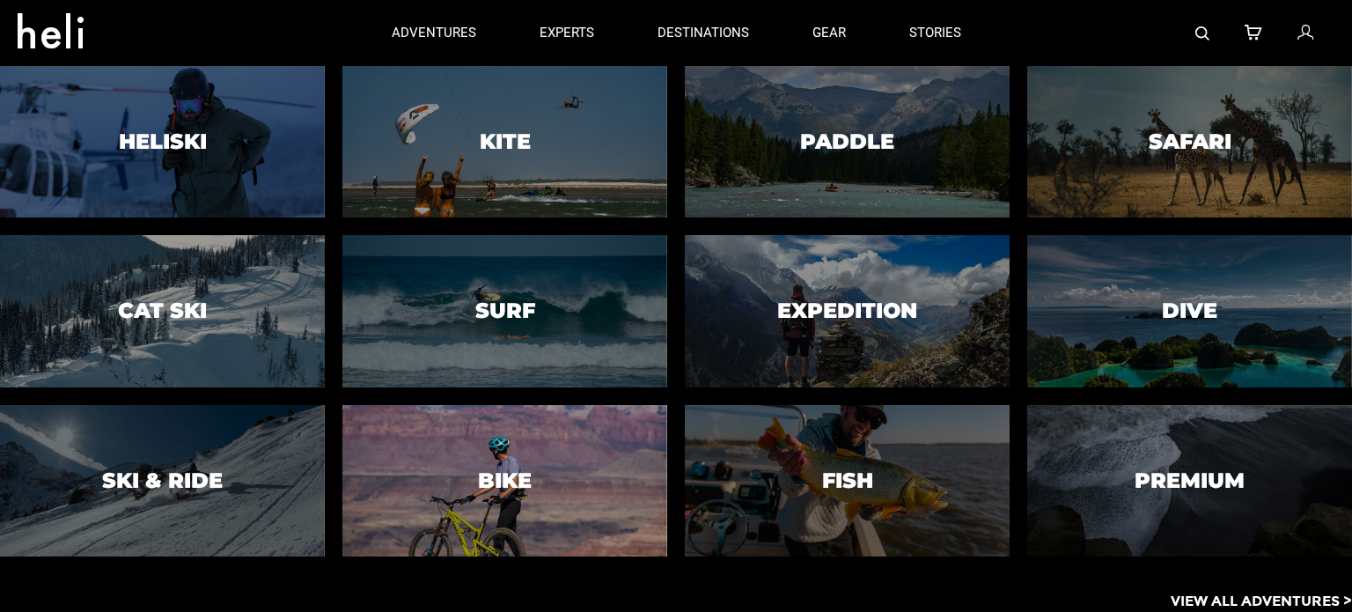
click at [528, 460] on div at bounding box center [504, 480] width 331 height 155
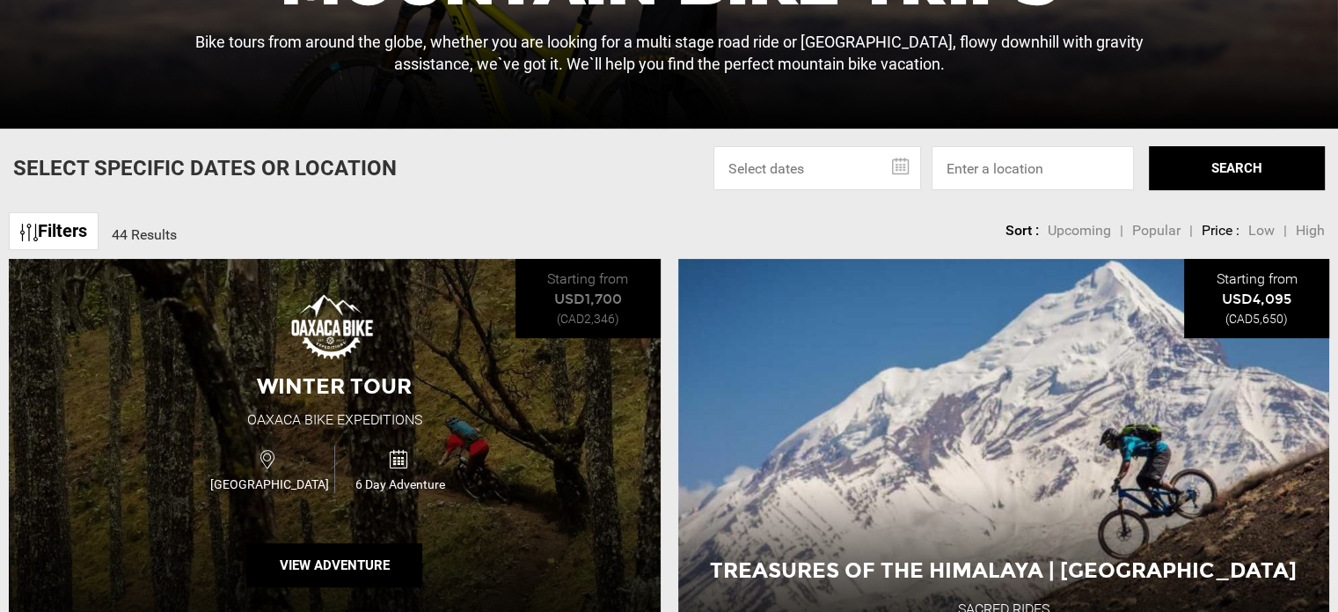
scroll to position [440, 0]
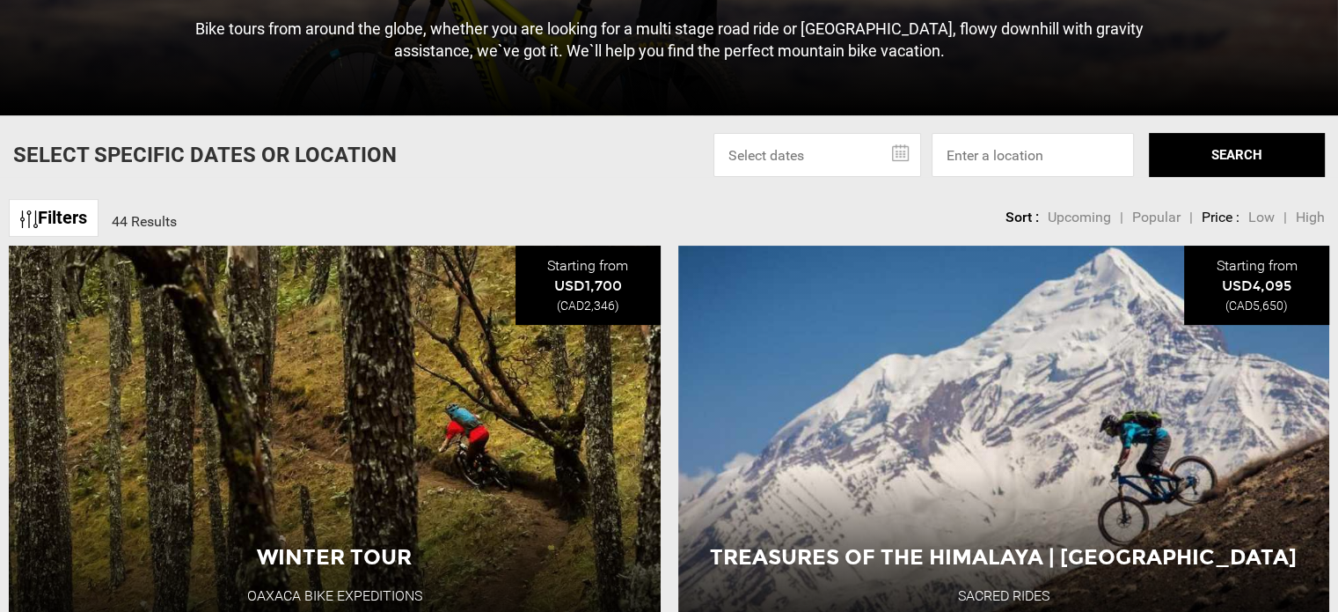
click at [71, 217] on link "Filters" at bounding box center [54, 218] width 90 height 38
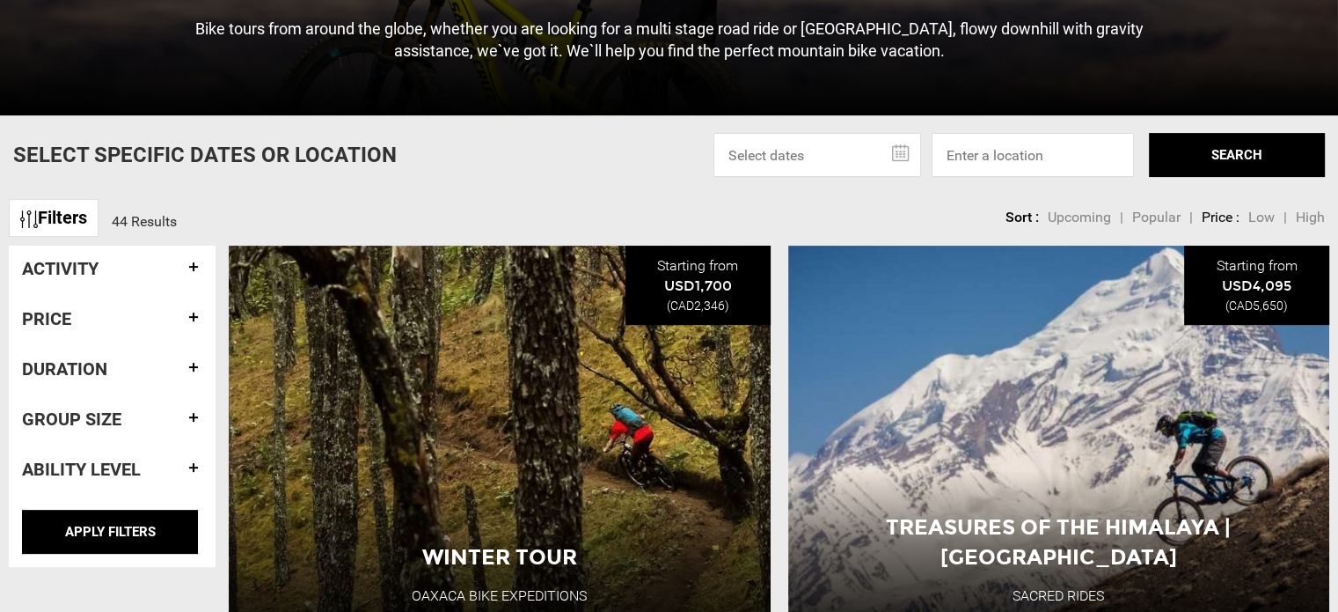
click at [160, 473] on h4 "Ability Level" at bounding box center [112, 468] width 180 height 19
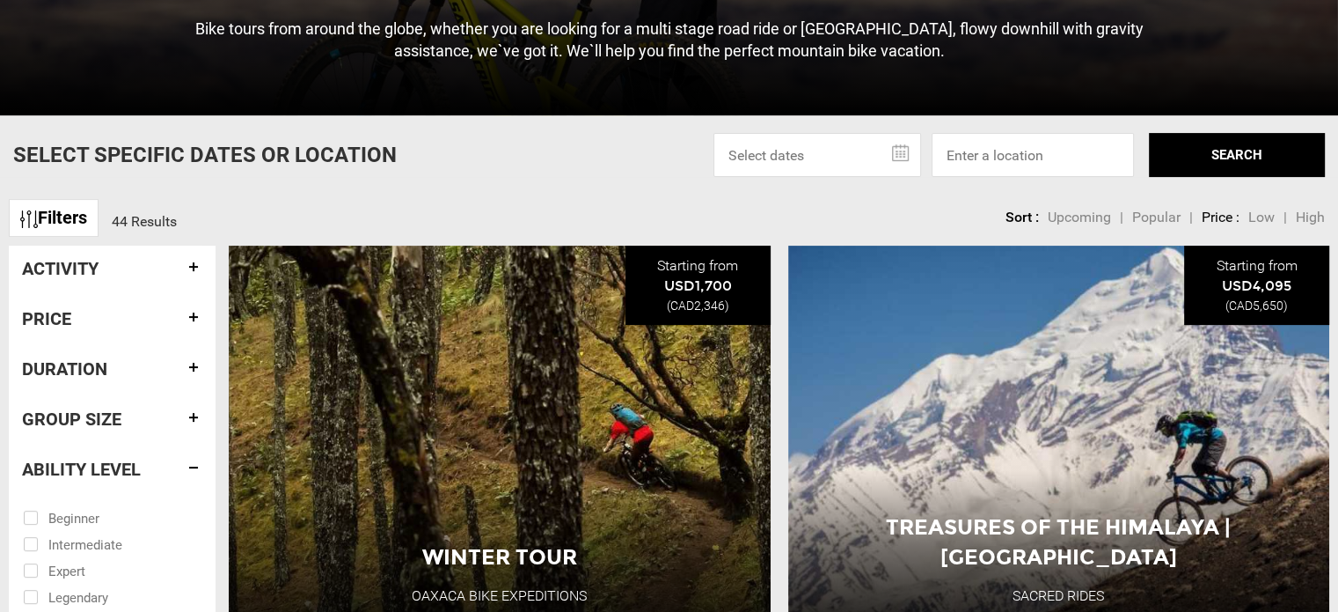
scroll to position [616, 0]
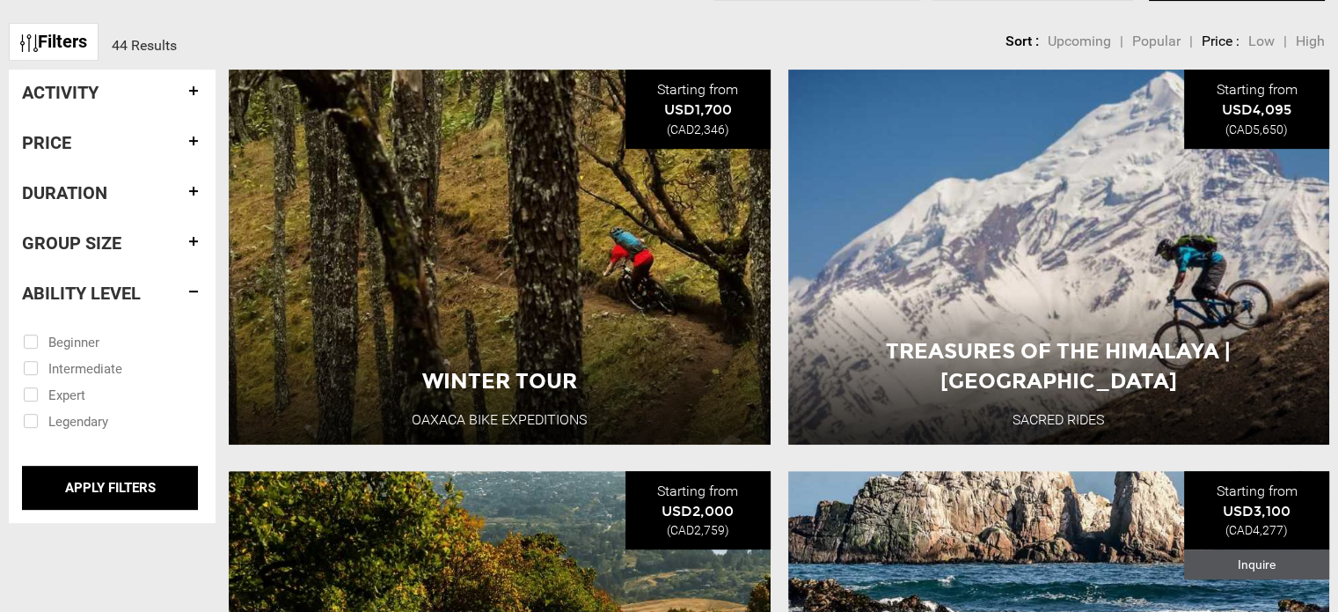
click at [32, 343] on input "checkbox" at bounding box center [100, 340] width 154 height 26
checkbox input "true"
click at [36, 369] on input "checkbox" at bounding box center [100, 367] width 154 height 26
checkbox input "true"
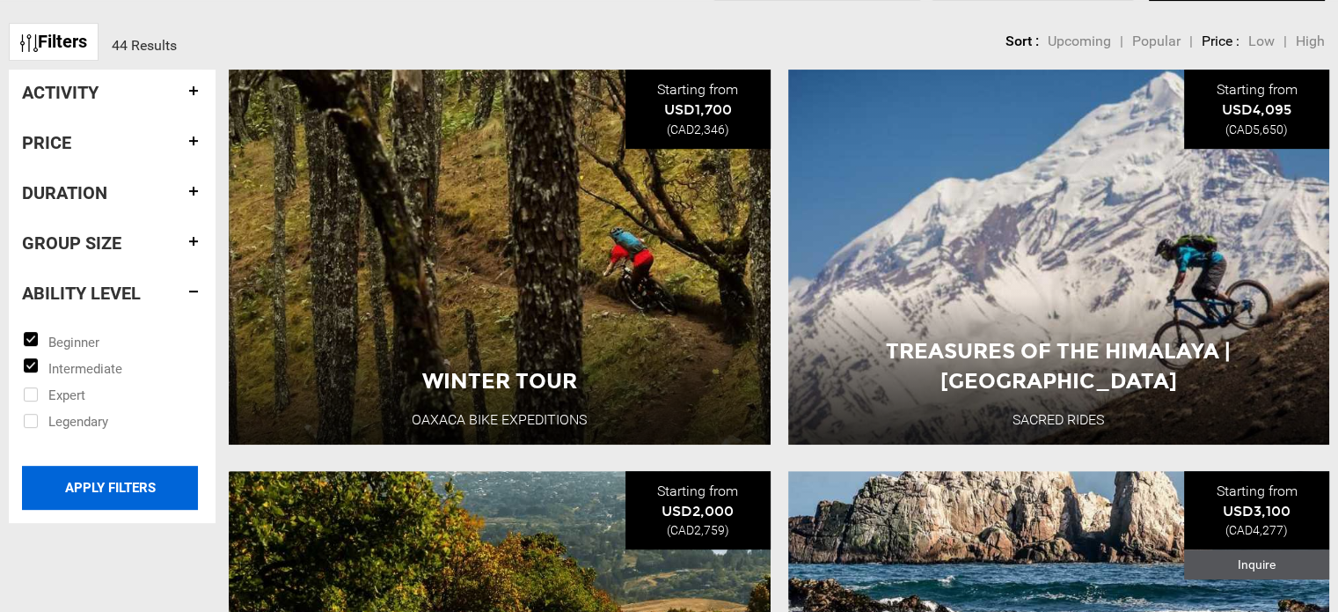
click at [92, 487] on input "APPLY FILTERS" at bounding box center [110, 488] width 176 height 44
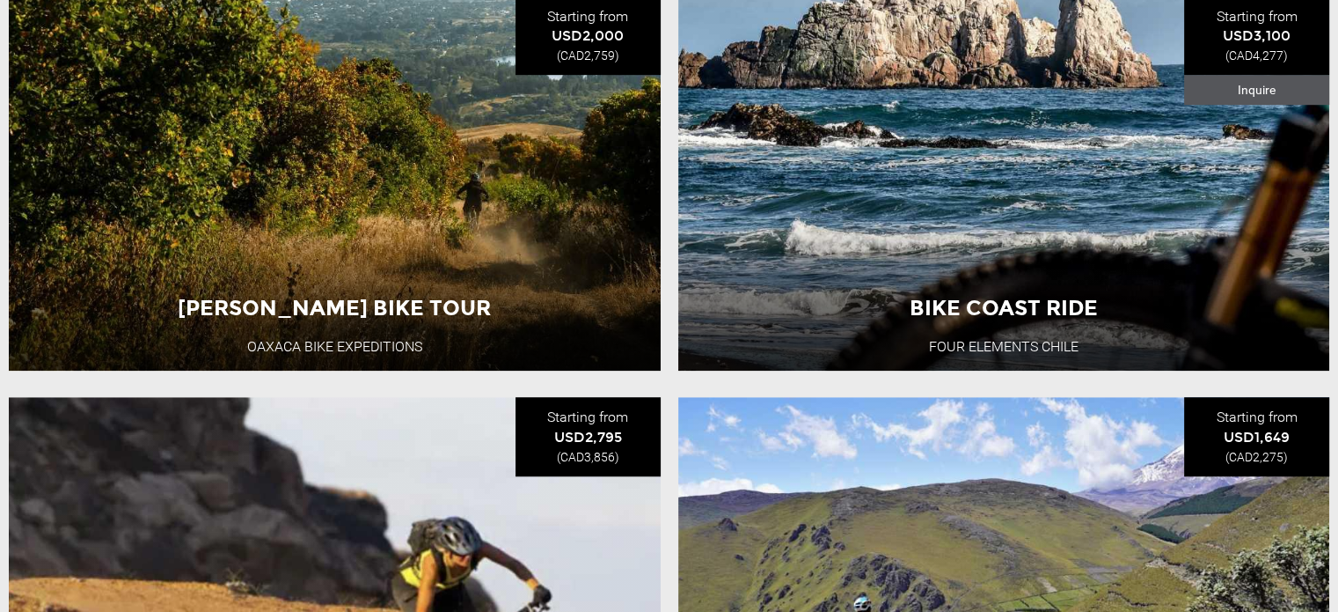
scroll to position [1144, 0]
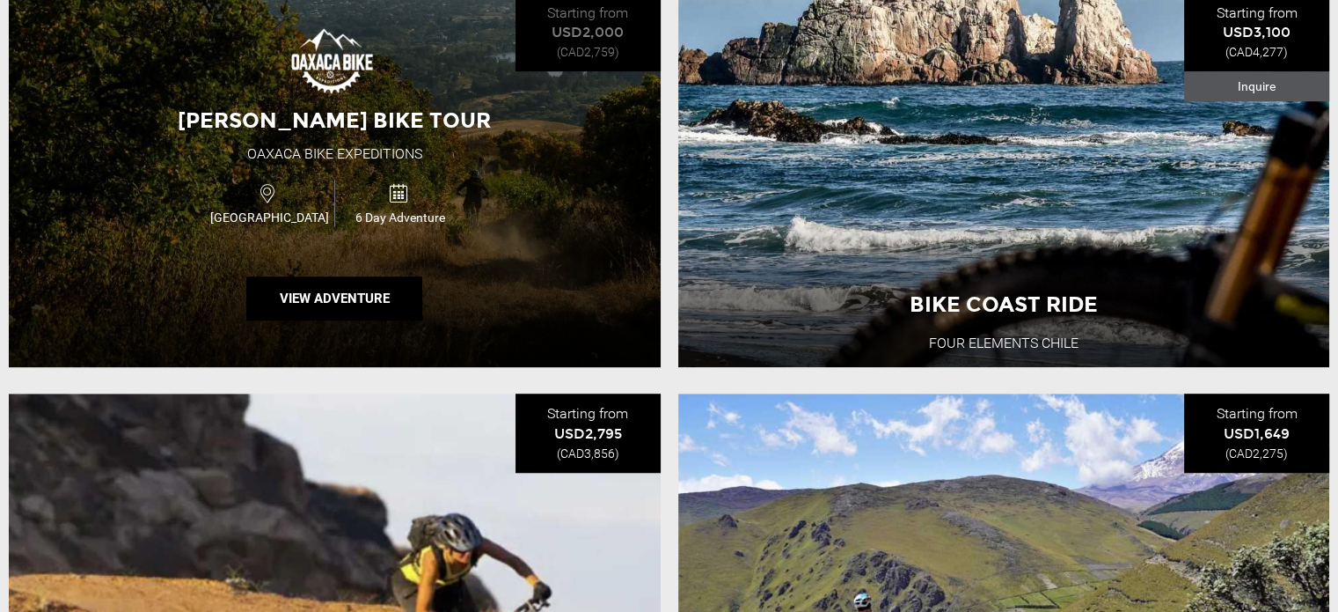
click at [493, 264] on div "[PERSON_NAME] Bike Tour Oaxaca Bike Expeditions [GEOGRAPHIC_DATA] 6 Day Adventu…" at bounding box center [335, 180] width 652 height 375
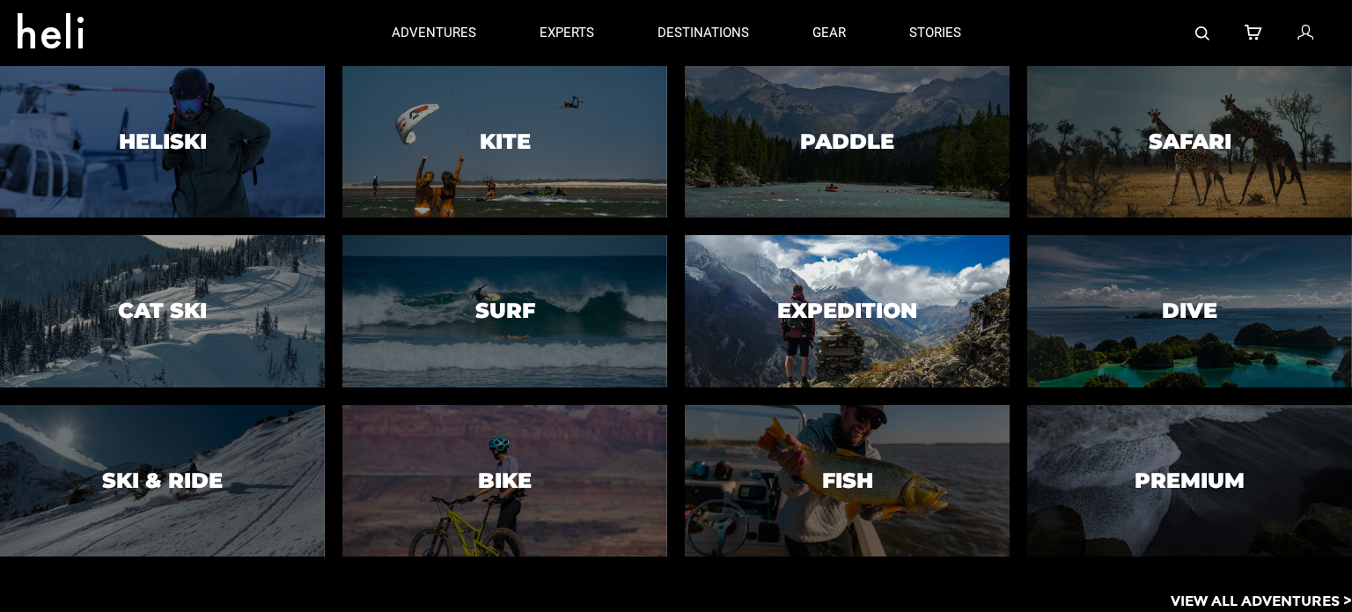
click at [788, 304] on h3 "Expedition" at bounding box center [847, 310] width 140 height 23
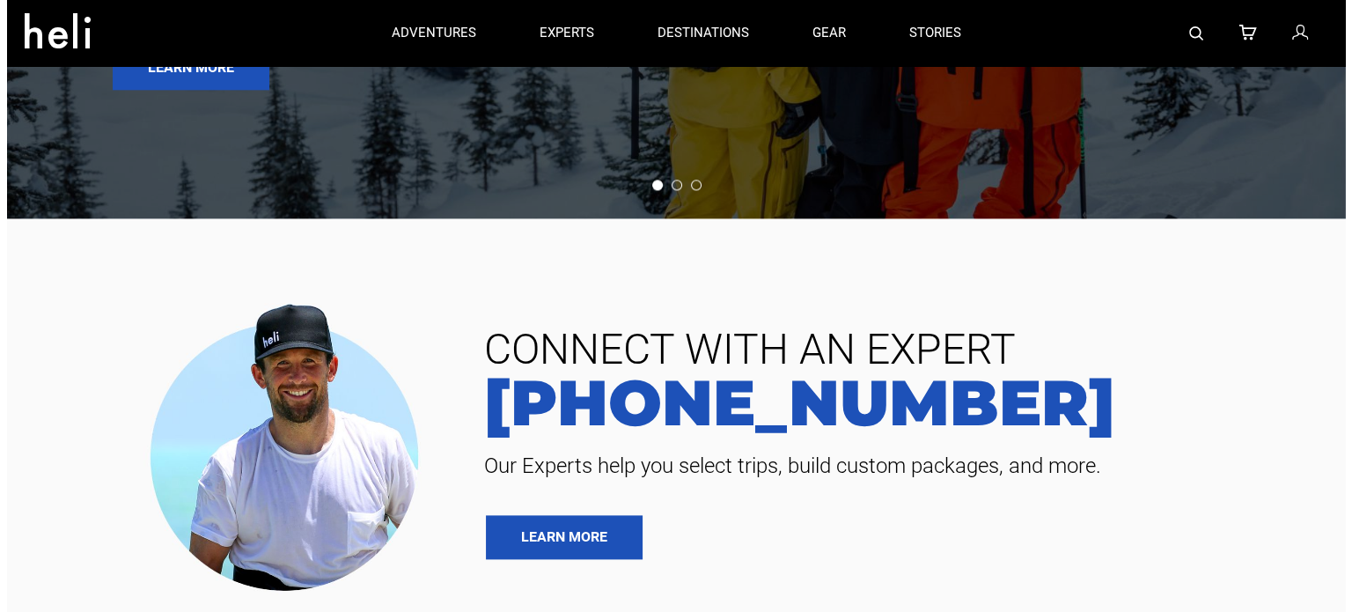
scroll to position [1500, 0]
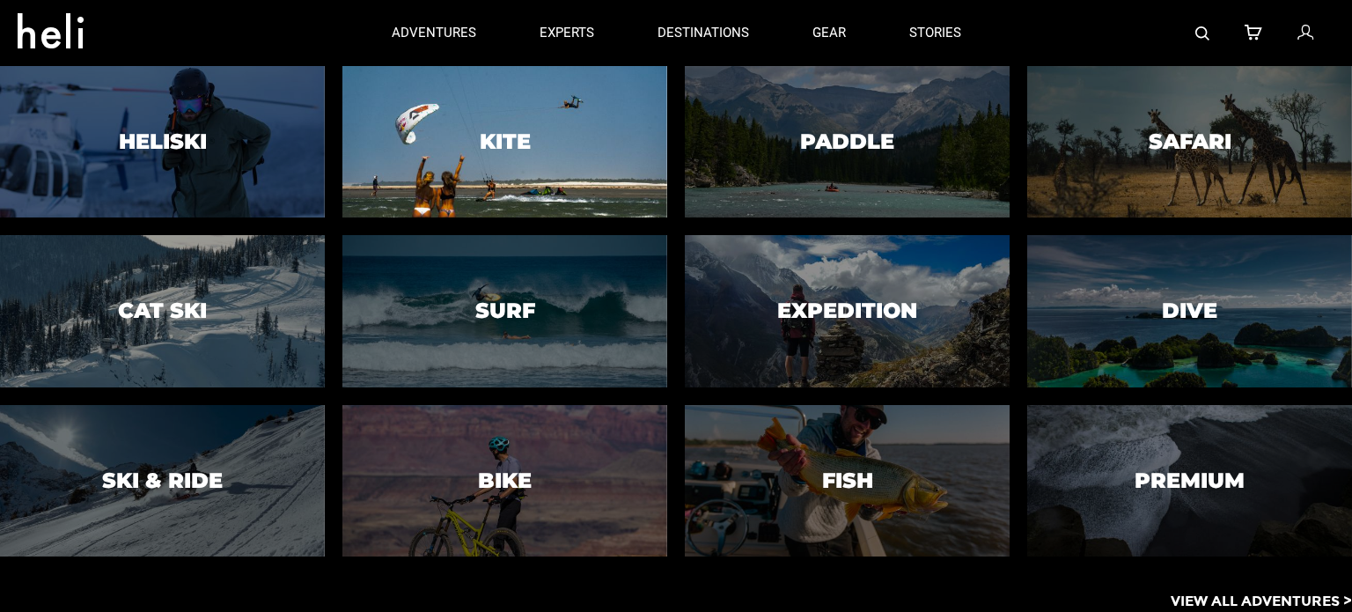
click at [482, 130] on h3 "Kite" at bounding box center [505, 141] width 51 height 23
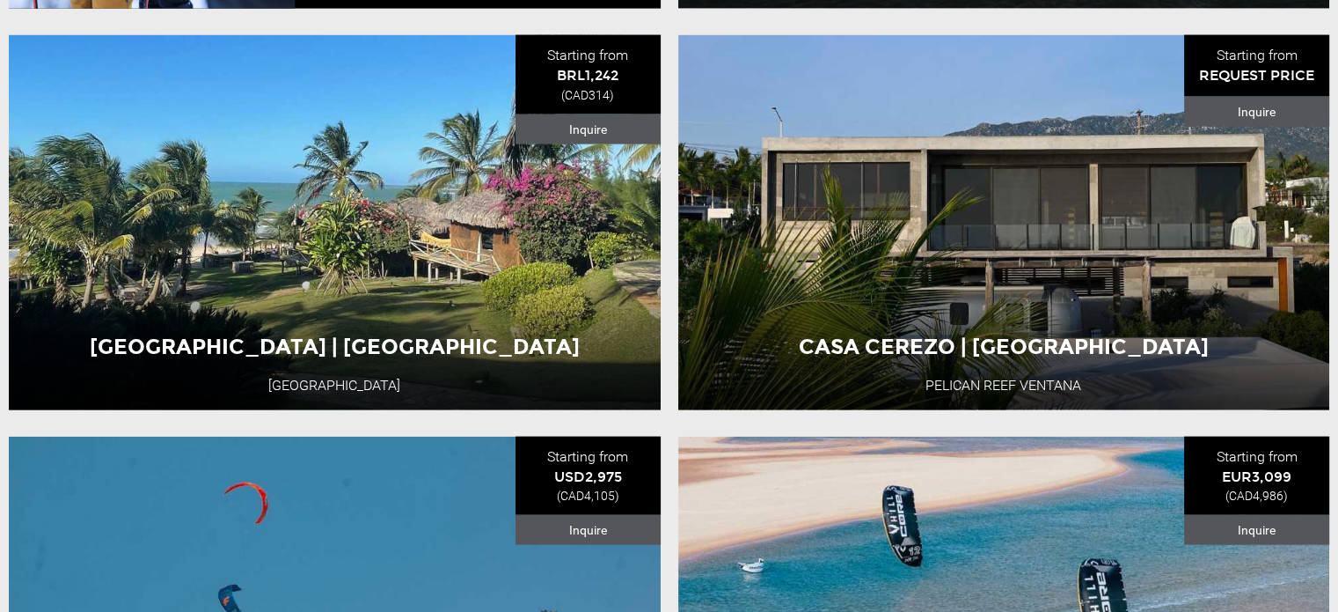
scroll to position [3872, 0]
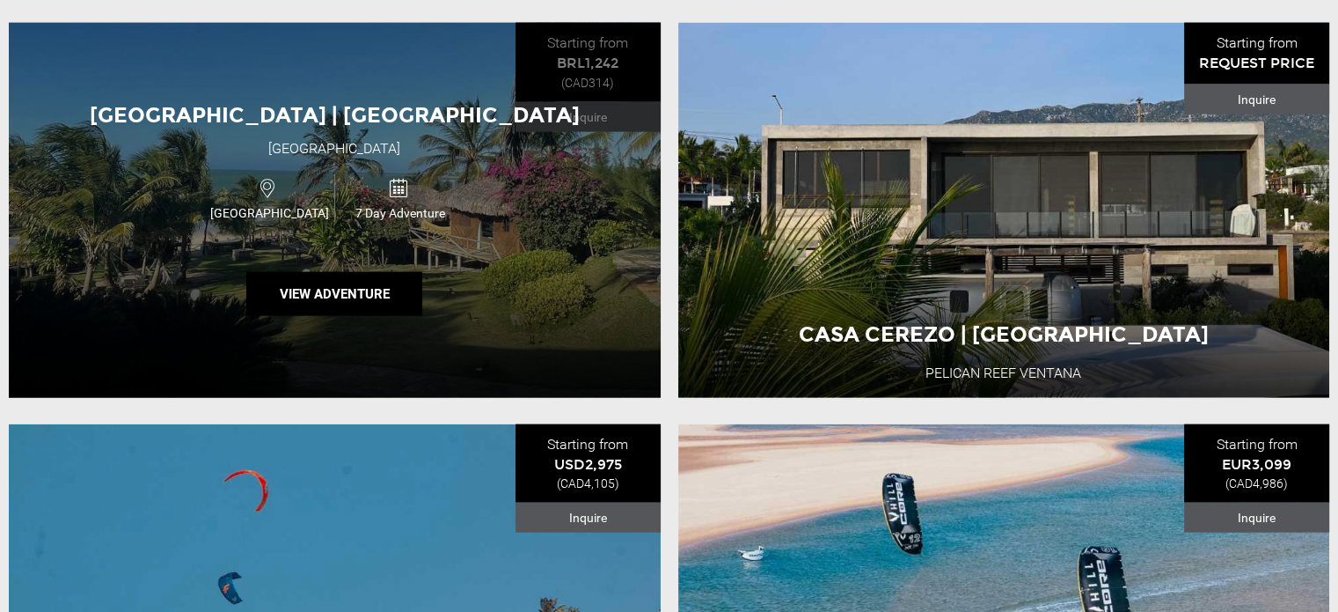
click at [311, 266] on div "[GEOGRAPHIC_DATA] | [GEOGRAPHIC_DATA] [GEOGRAPHIC_DATA] [GEOGRAPHIC_DATA] 7 Day…" at bounding box center [335, 210] width 652 height 375
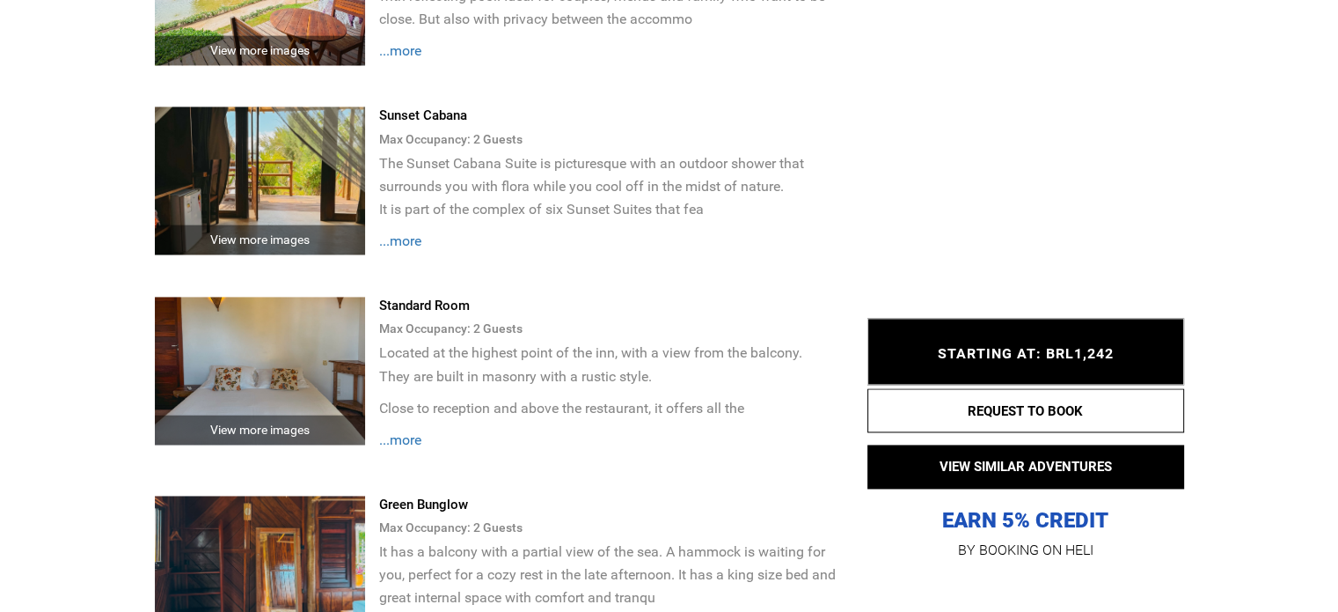
scroll to position [2552, 0]
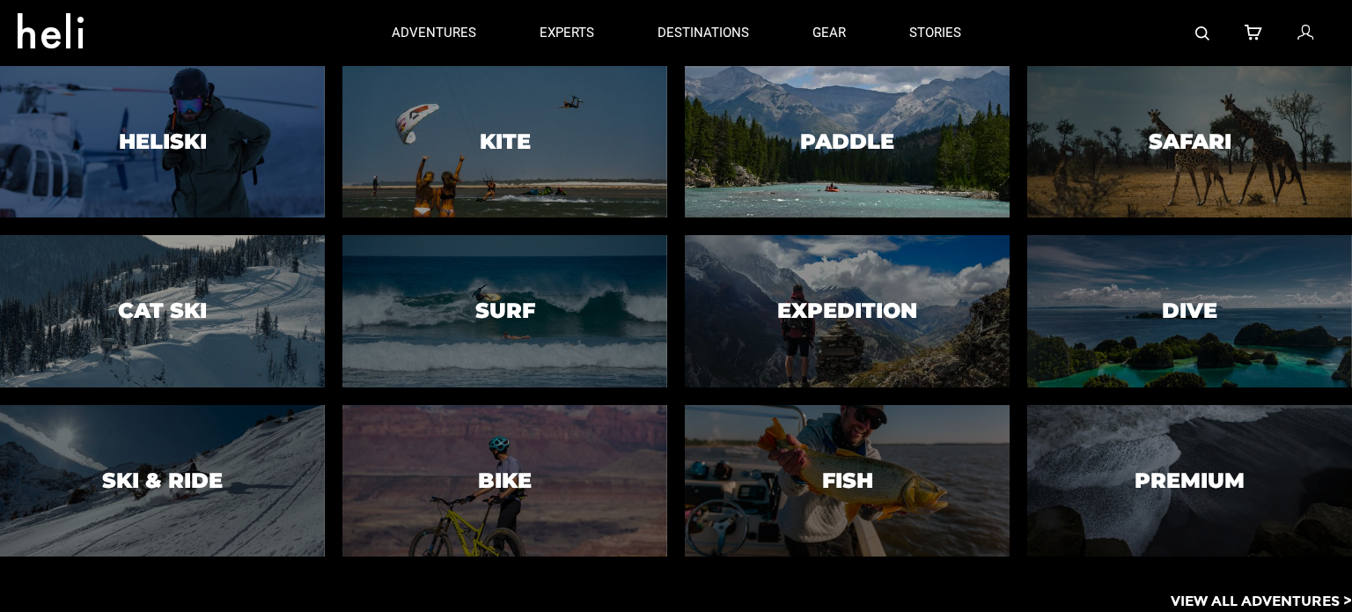
click at [792, 176] on div at bounding box center [846, 141] width 331 height 155
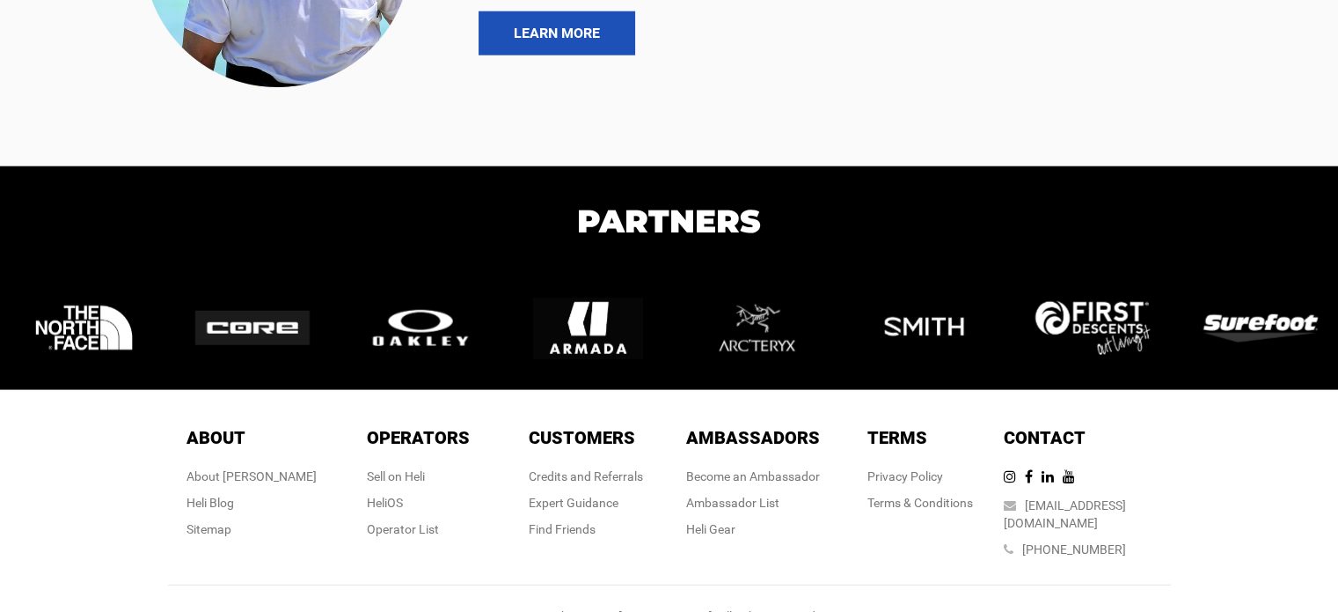
scroll to position [4667, 0]
